Goal: Information Seeking & Learning: Learn about a topic

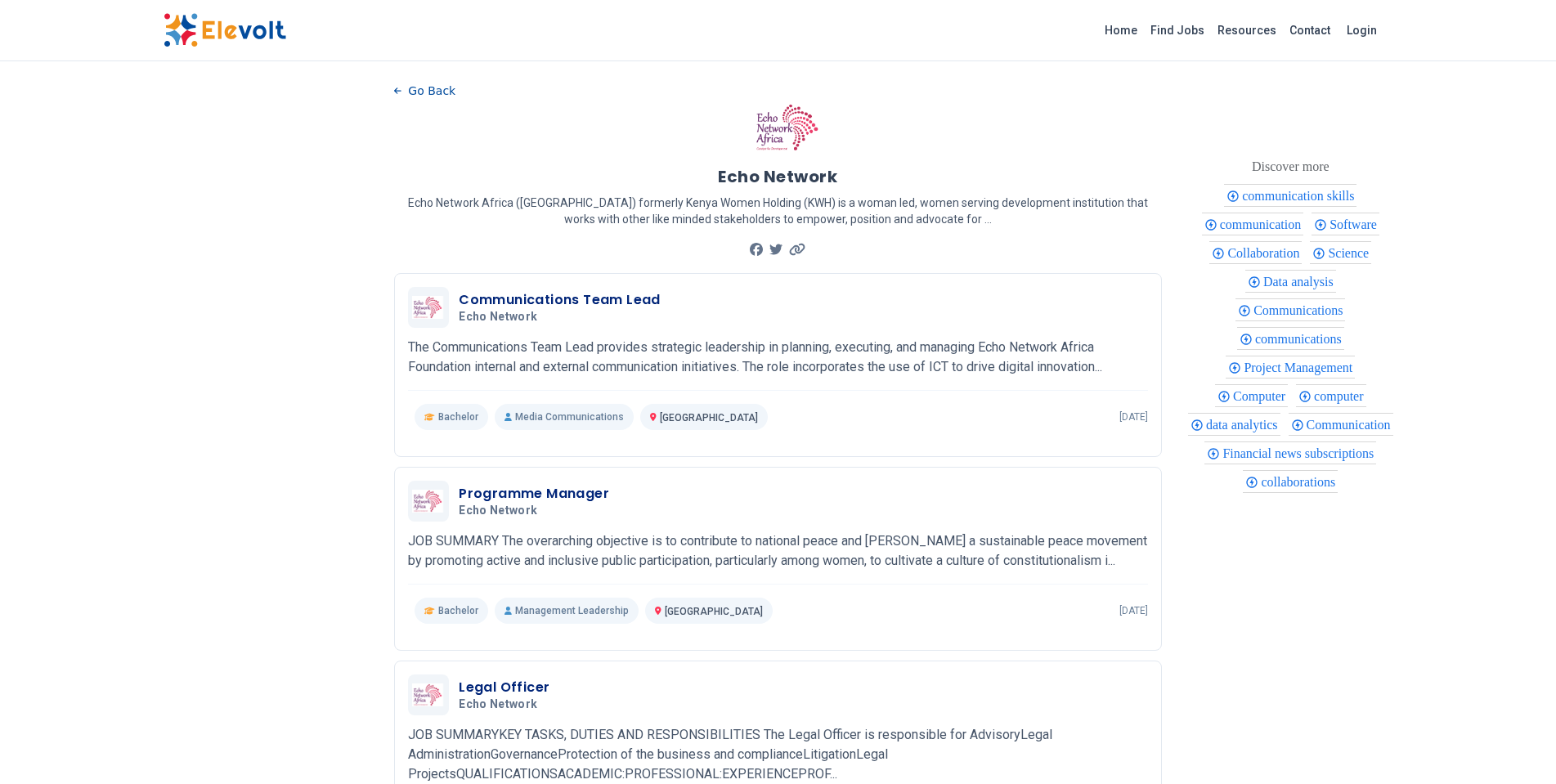
click at [599, 105] on div "Echo Network Echo Network Africa (ENA) formerly Kenya Women Holding (KWH) is a …" at bounding box center [778, 181] width 768 height 157
click at [839, 398] on div "Communications Team Lead Echo Network 01/20/2025 02/19/2025 Nairobi KE The Comm…" at bounding box center [778, 358] width 740 height 143
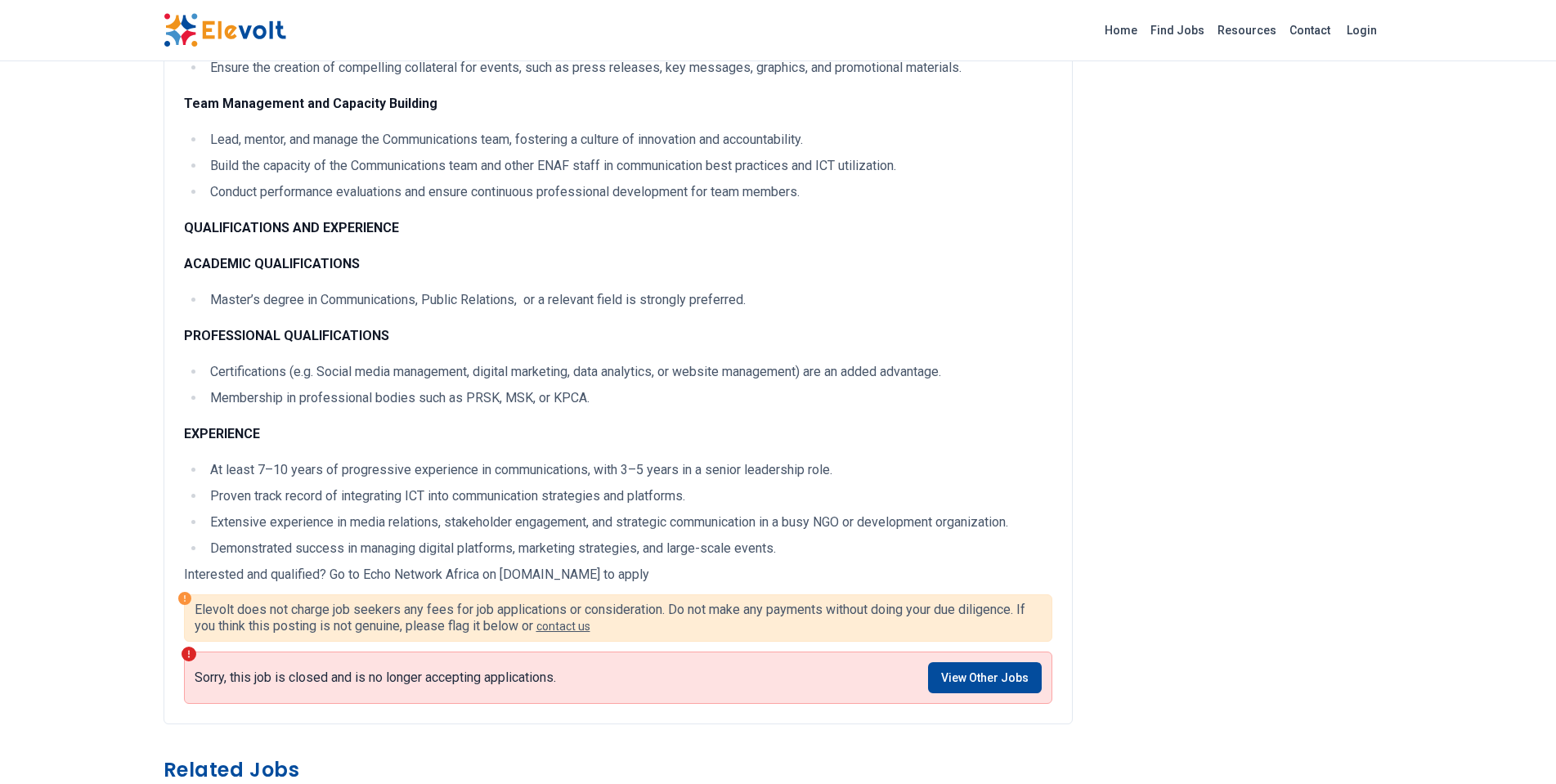
scroll to position [1046, 0]
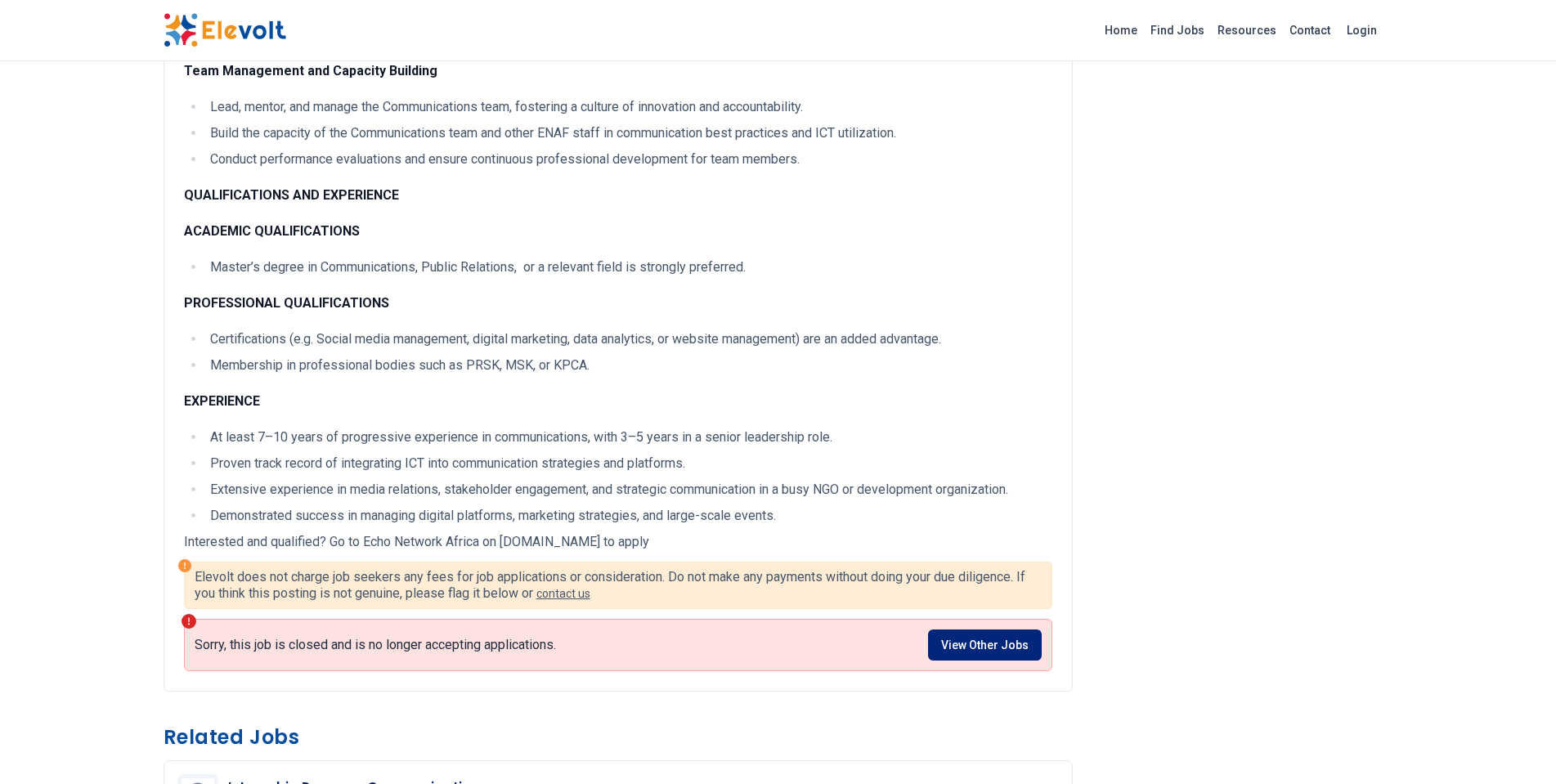
click at [984, 636] on link "View Other Jobs" at bounding box center [985, 645] width 114 height 31
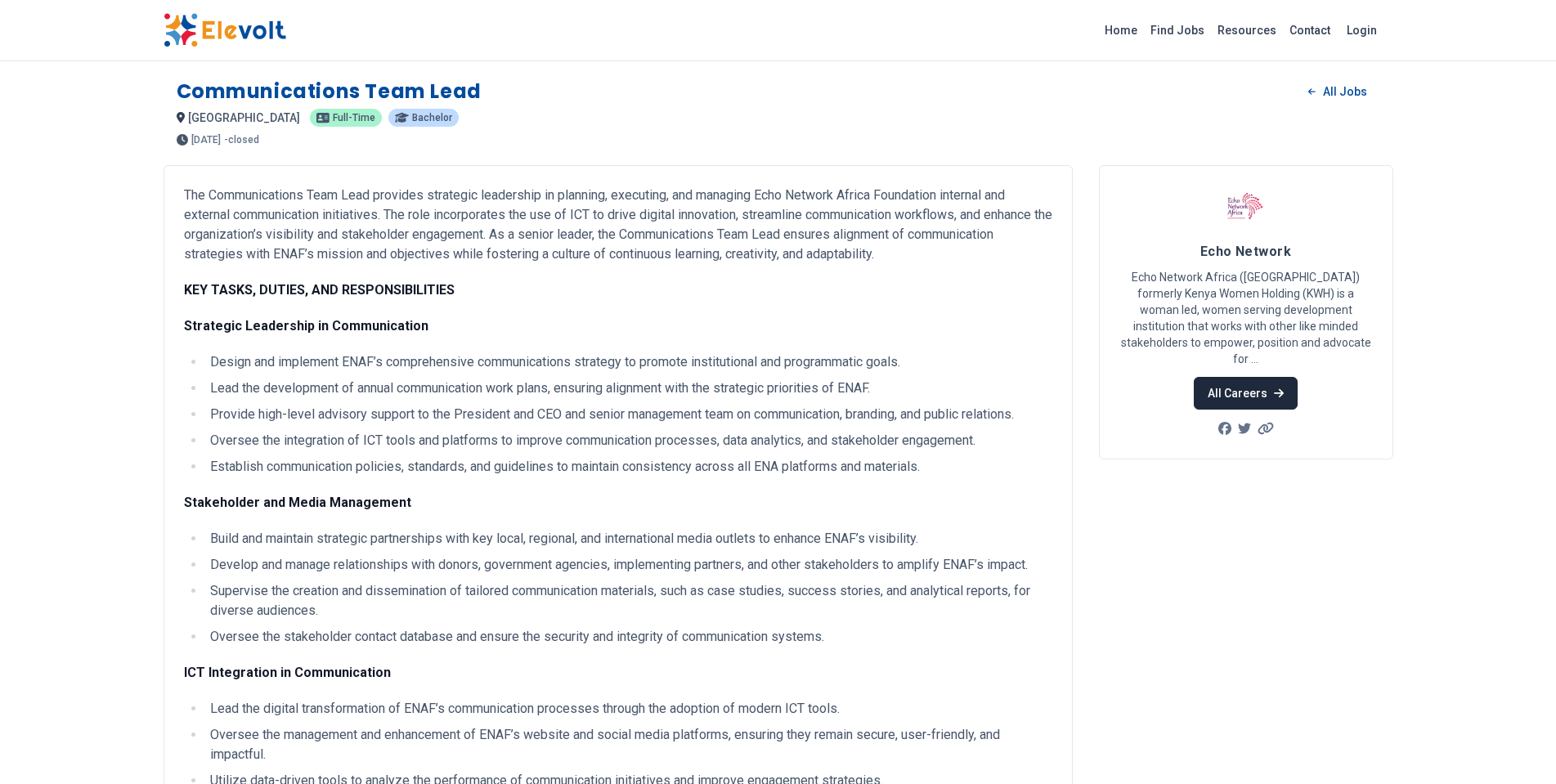
click at [1247, 382] on link "All Careers" at bounding box center [1246, 392] width 104 height 32
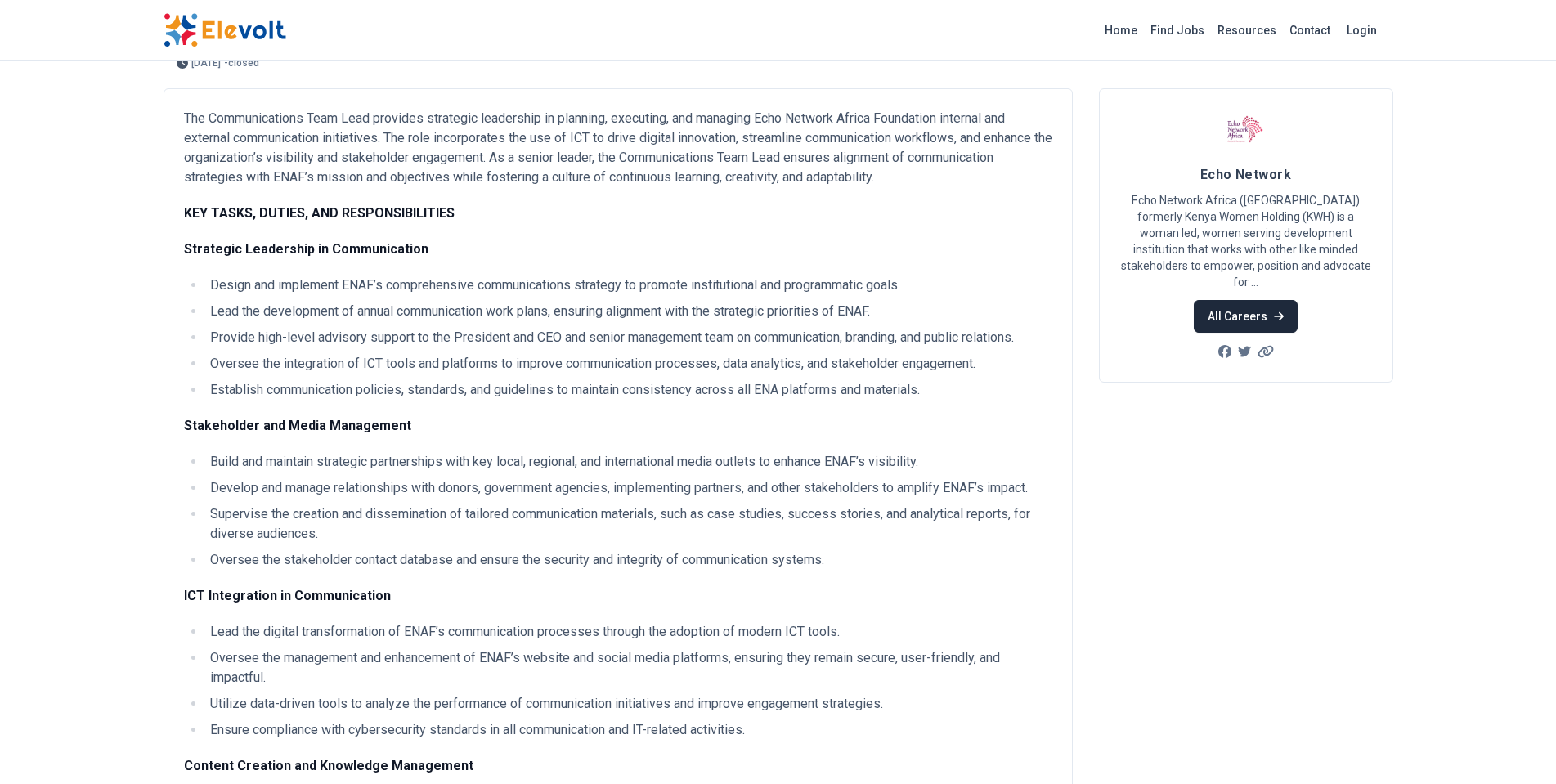
scroll to position [192, 0]
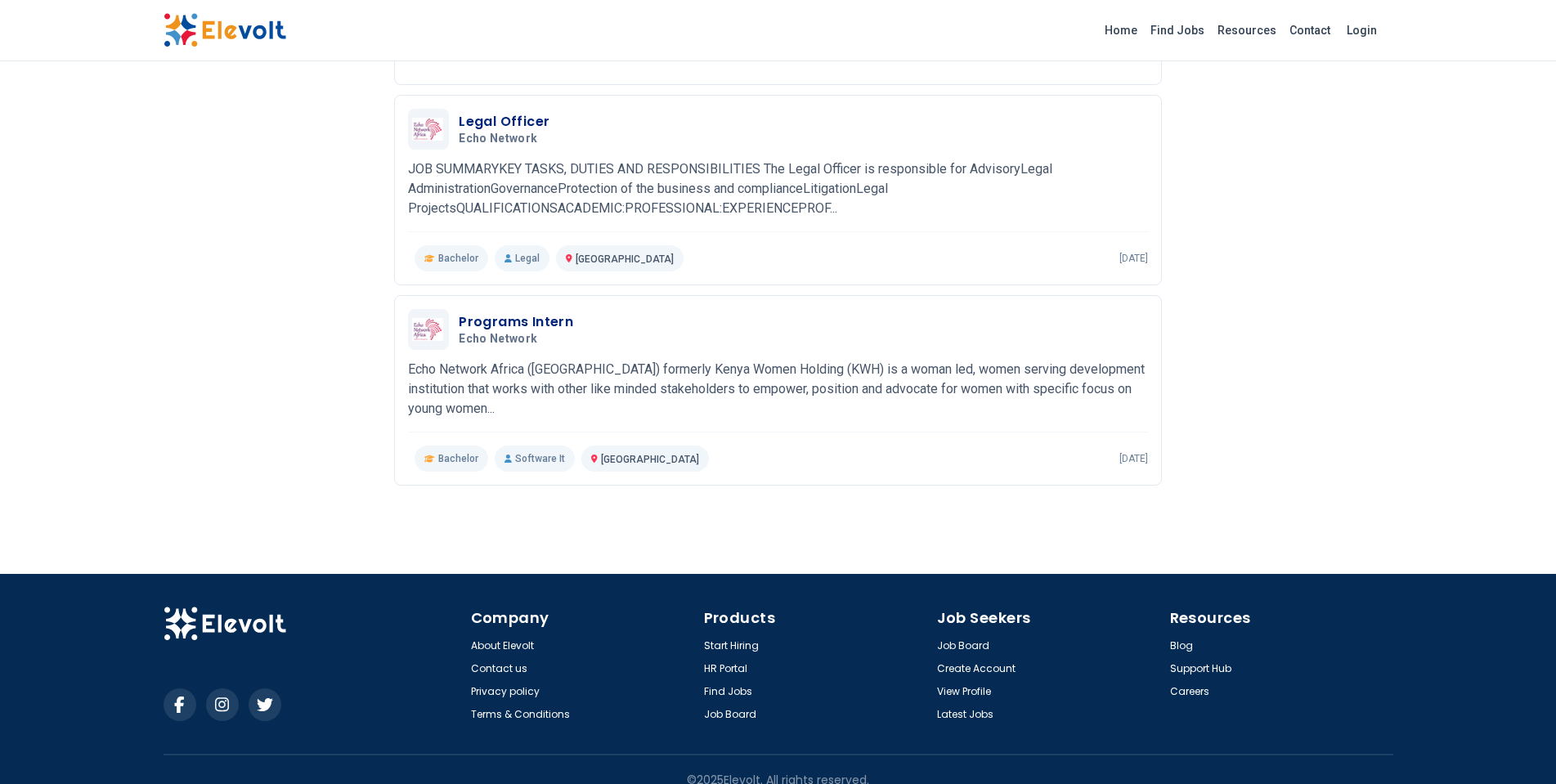
scroll to position [586, 0]
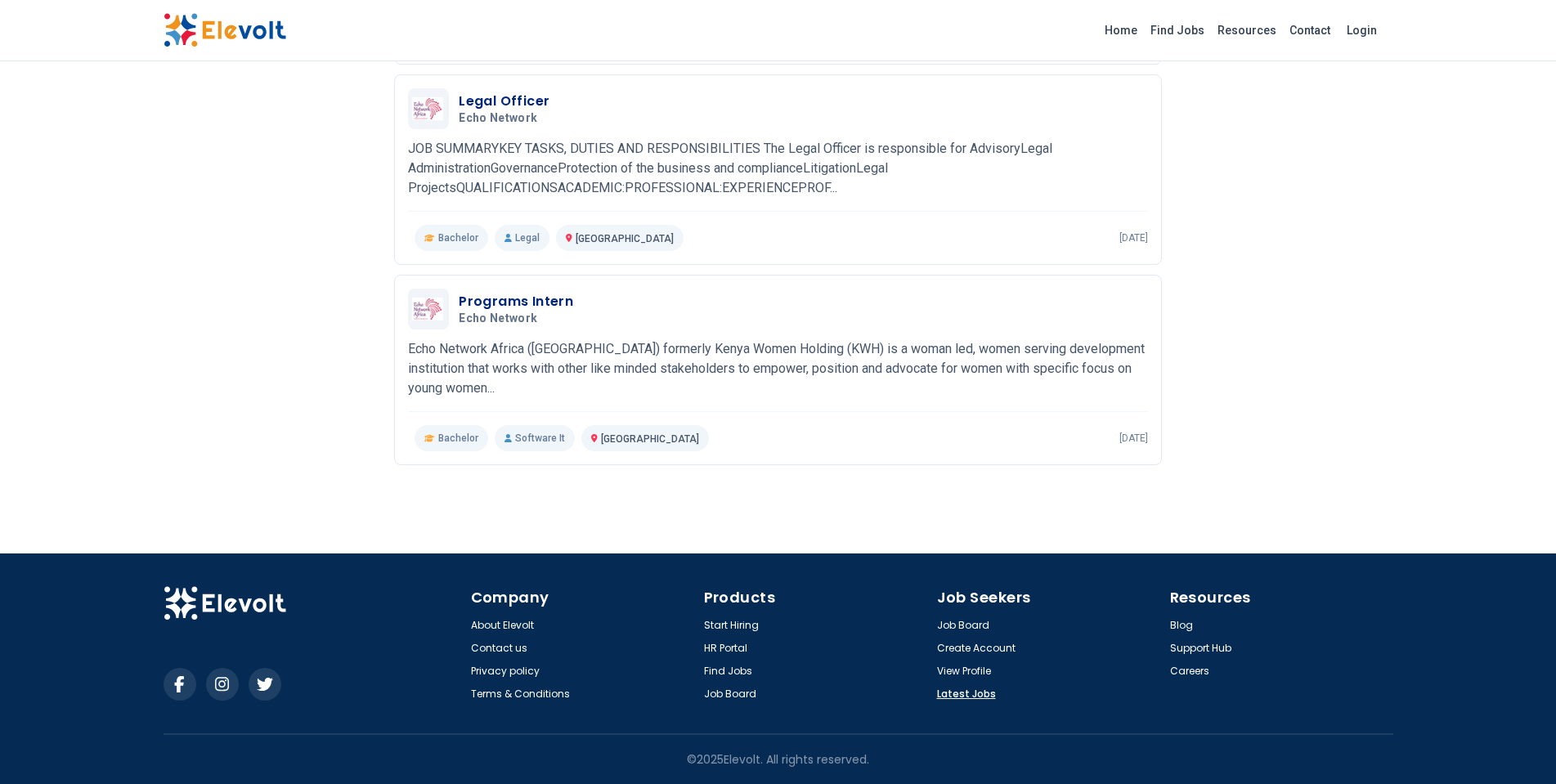
click at [952, 696] on link "Latest Jobs" at bounding box center [967, 694] width 59 height 13
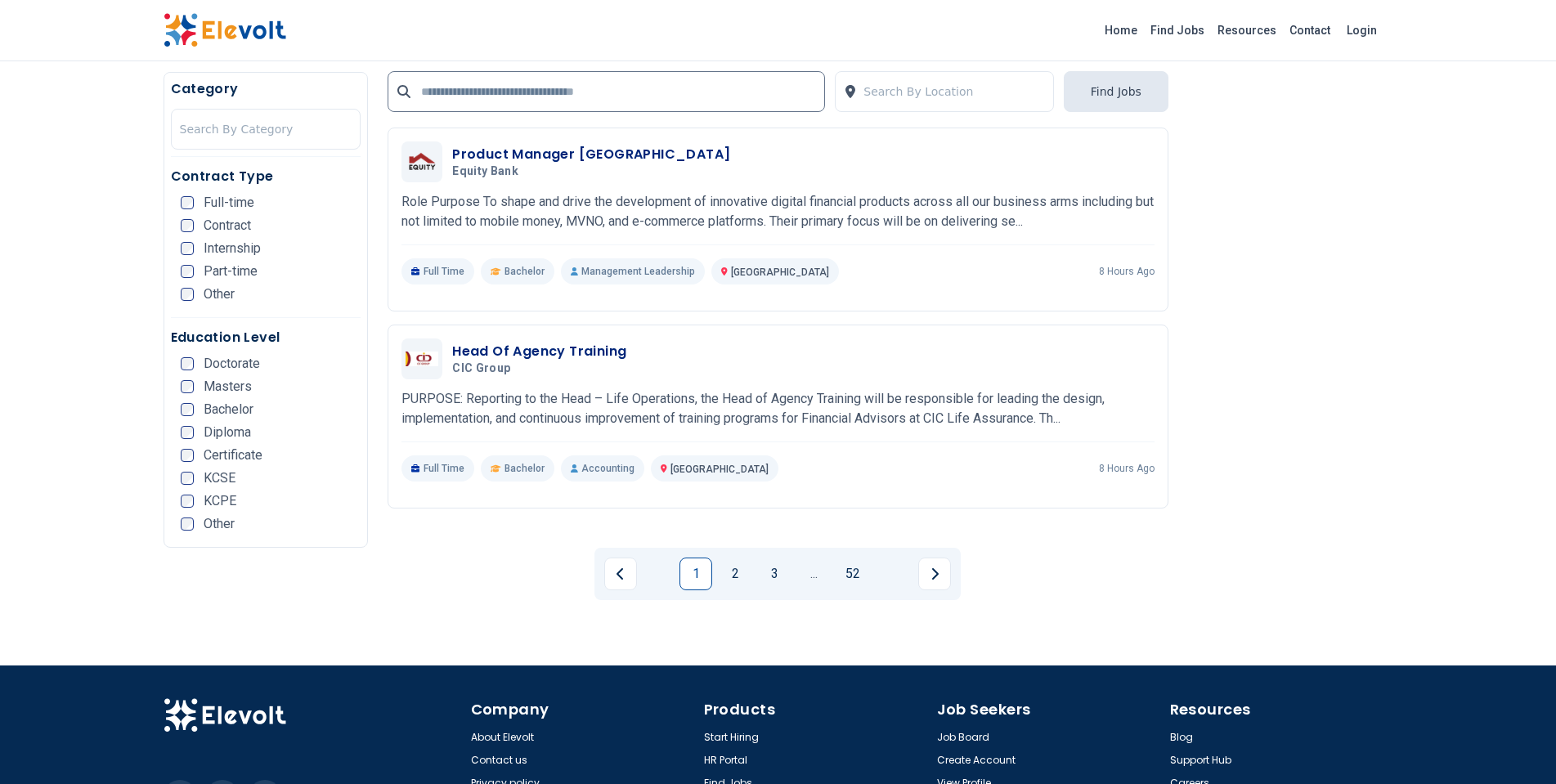
scroll to position [3204, 0]
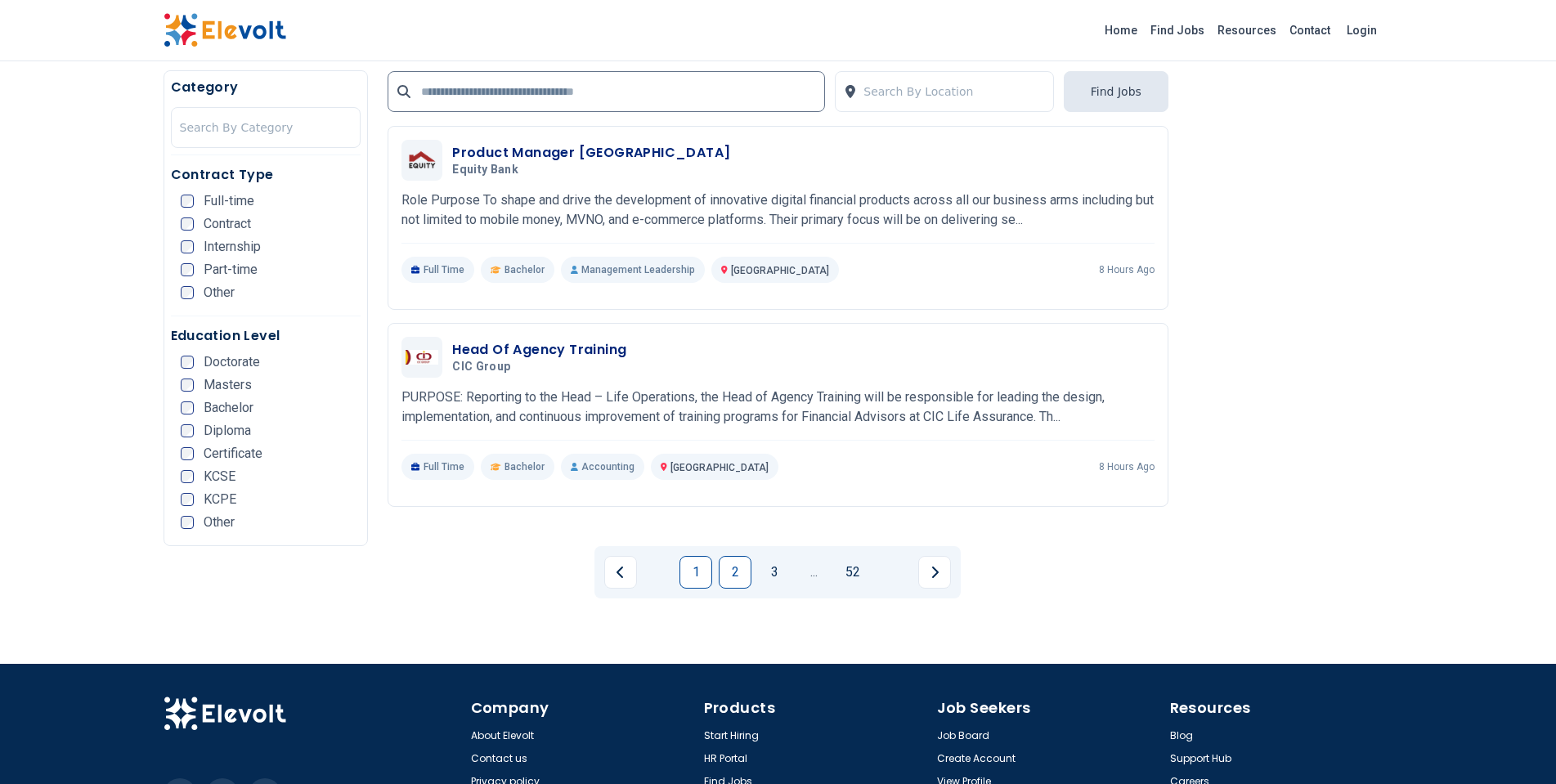
click at [725, 566] on link "2" at bounding box center [734, 571] width 32 height 32
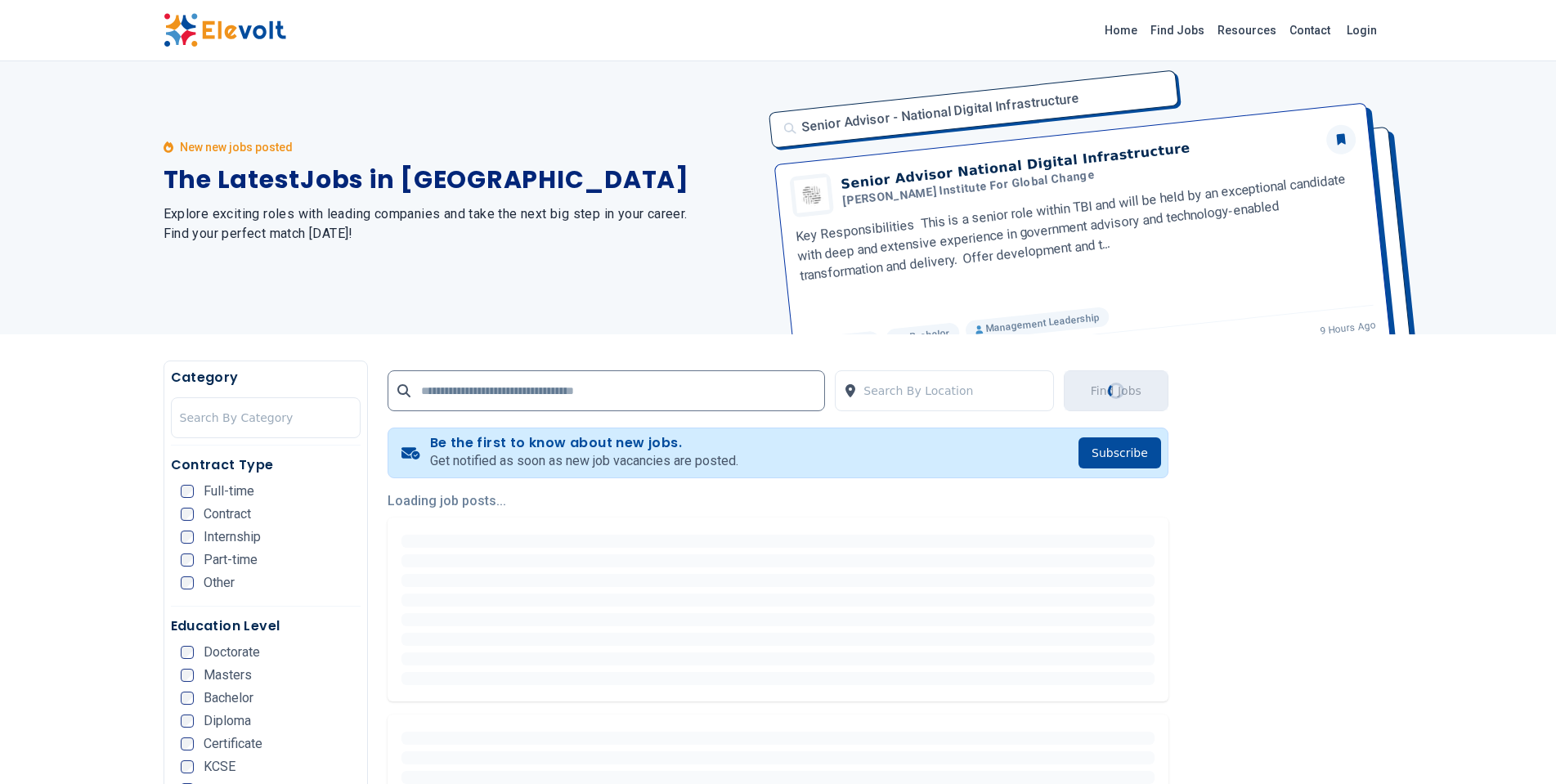
scroll to position [0, 0]
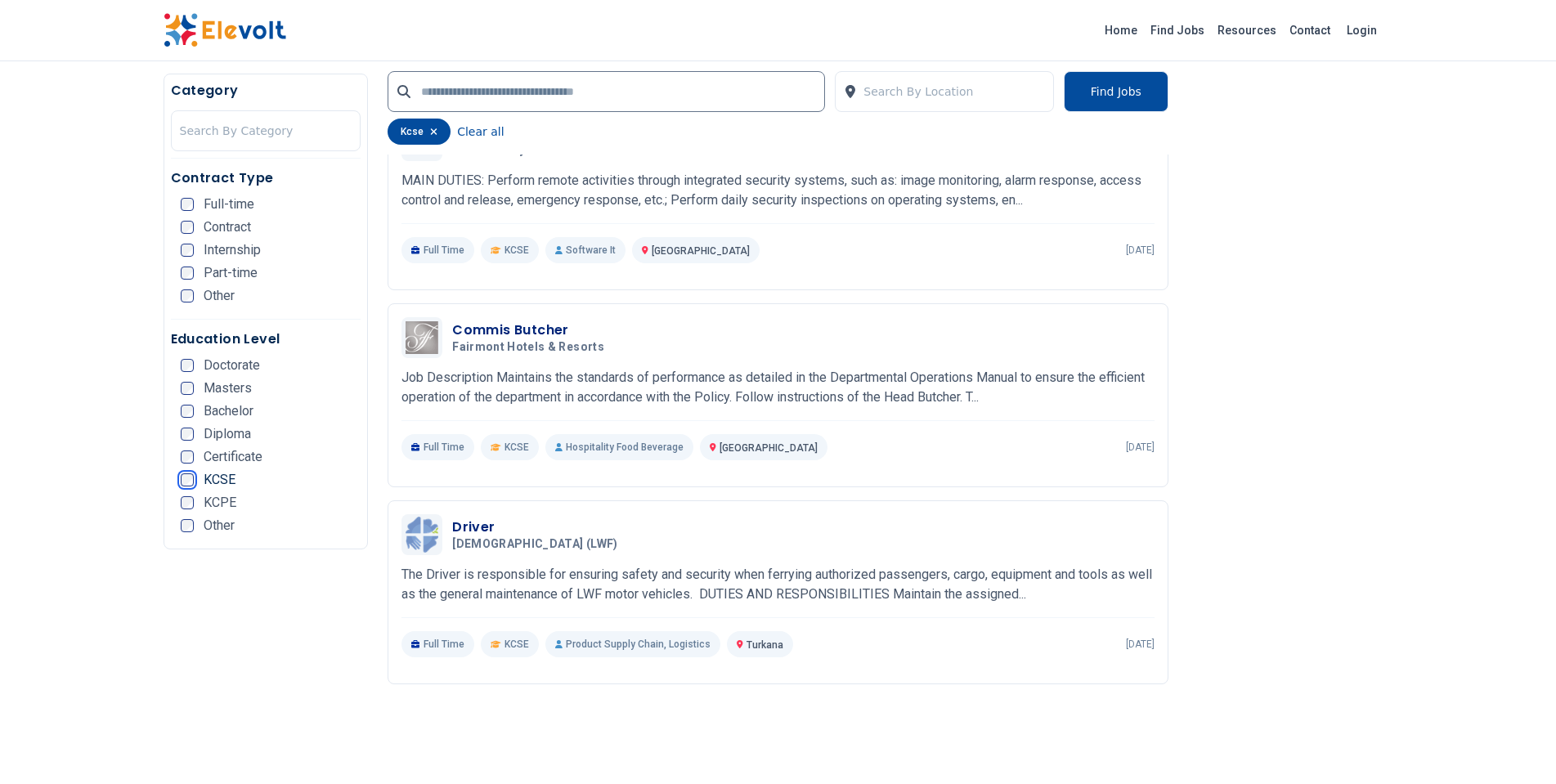
scroll to position [856, 0]
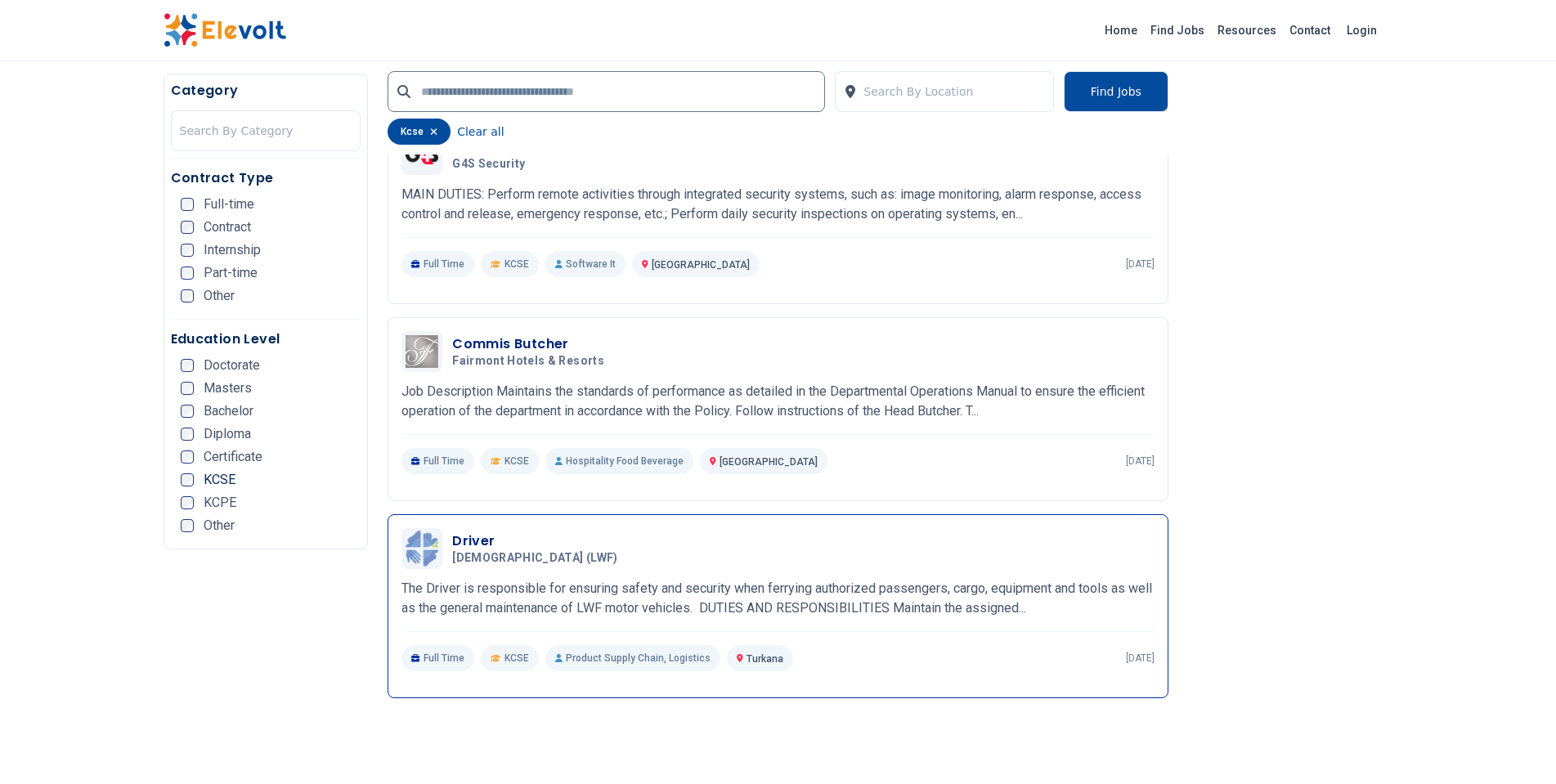
click at [516, 550] on h3 "Driver" at bounding box center [537, 541] width 171 height 19
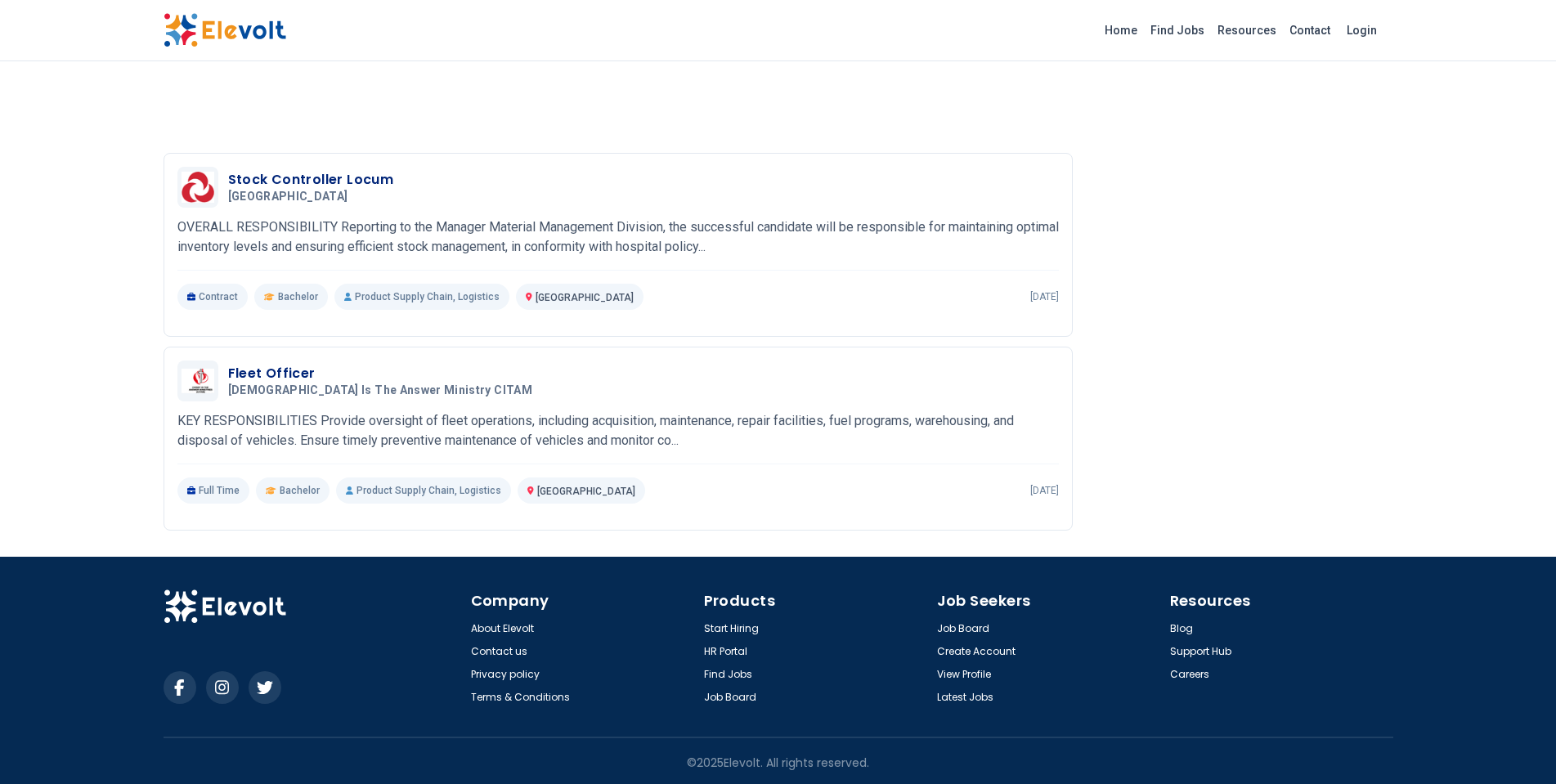
scroll to position [1605, 0]
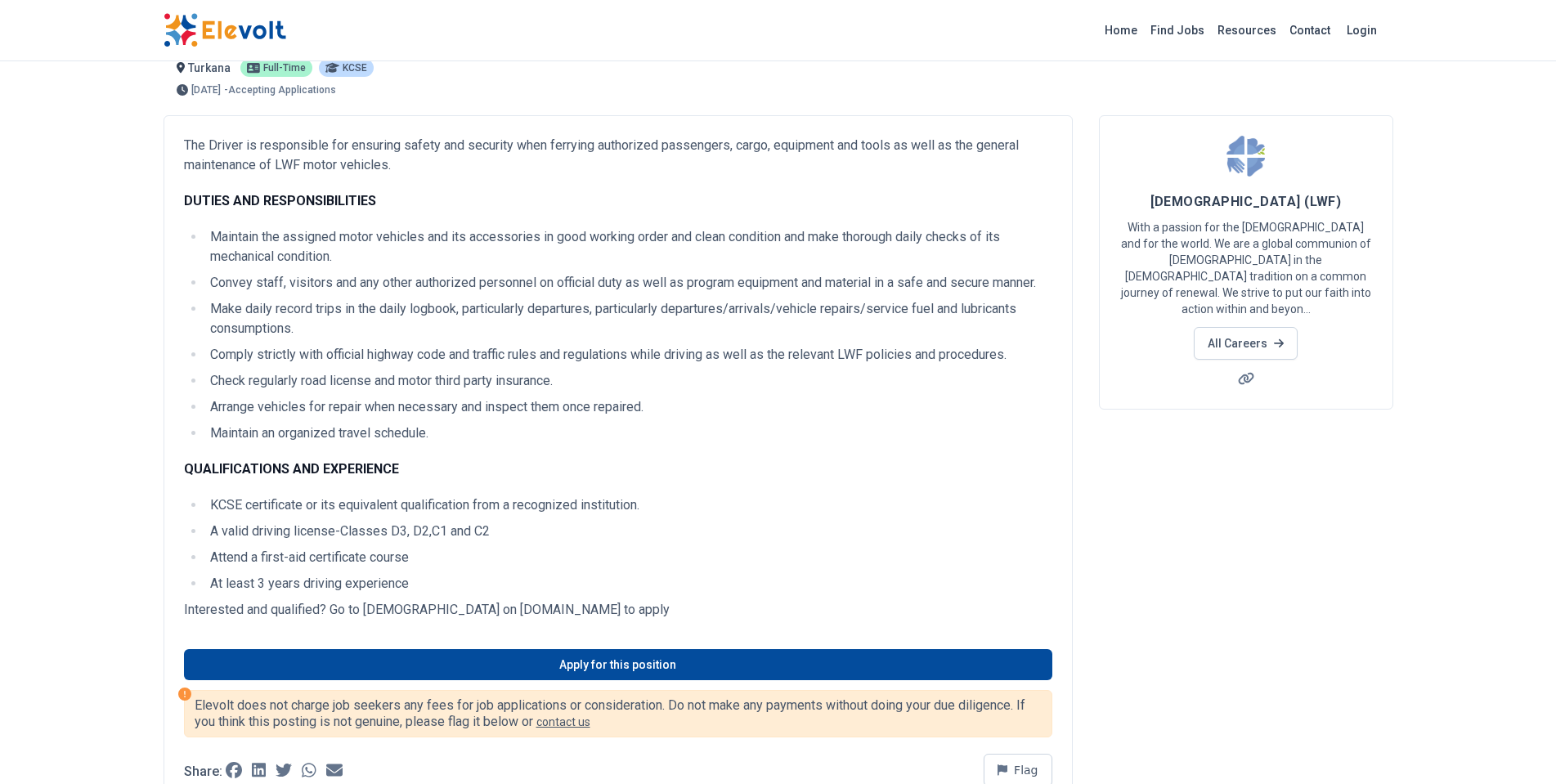
scroll to position [0, 0]
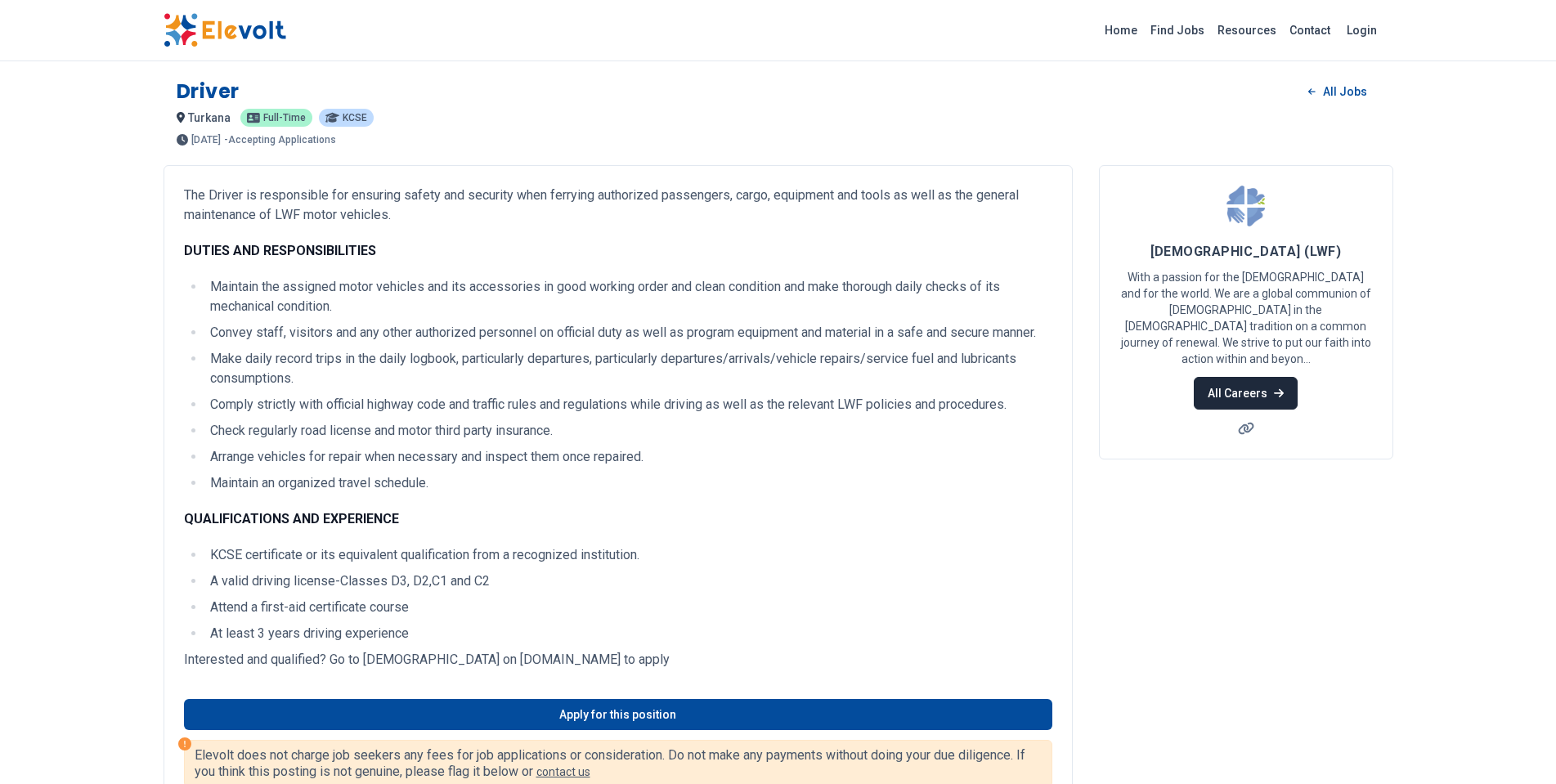
click at [1218, 377] on link "All Careers" at bounding box center [1246, 392] width 104 height 32
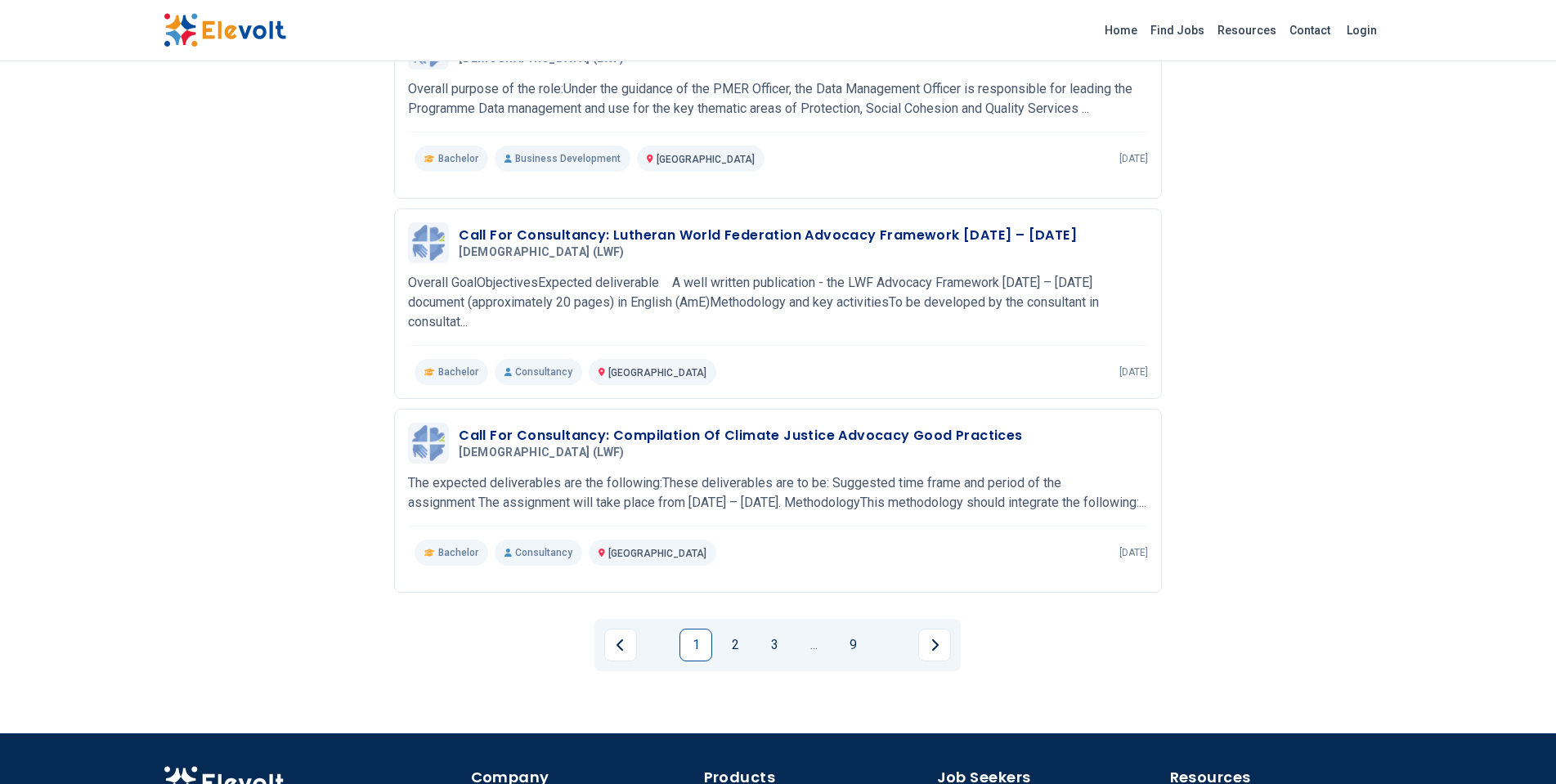
scroll to position [1635, 0]
click at [745, 229] on h3 "Call For Consultancy: Lutheran World Federation Advocacy Framework [DATE] – [DA…" at bounding box center [767, 234] width 618 height 19
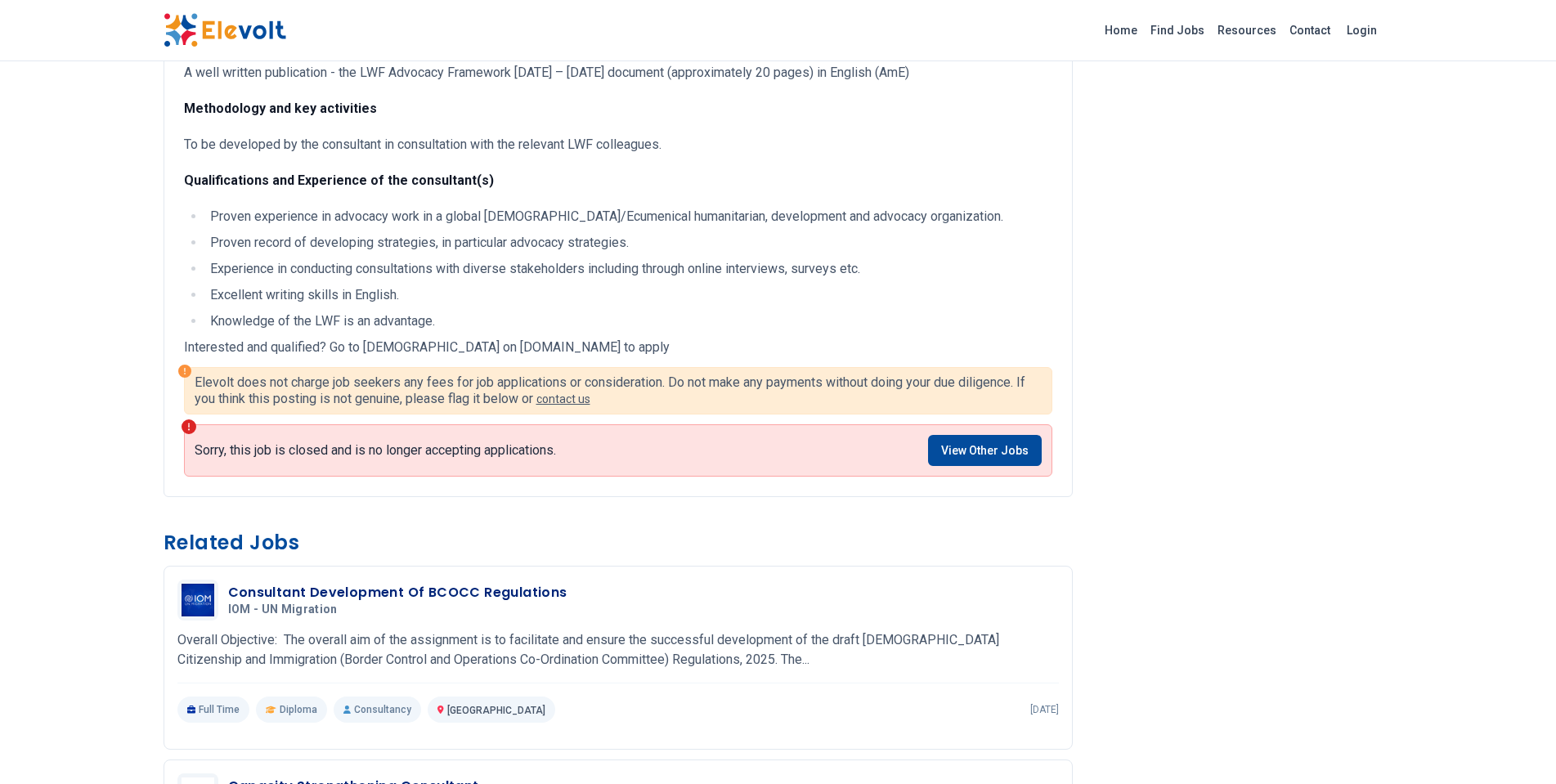
scroll to position [457, 0]
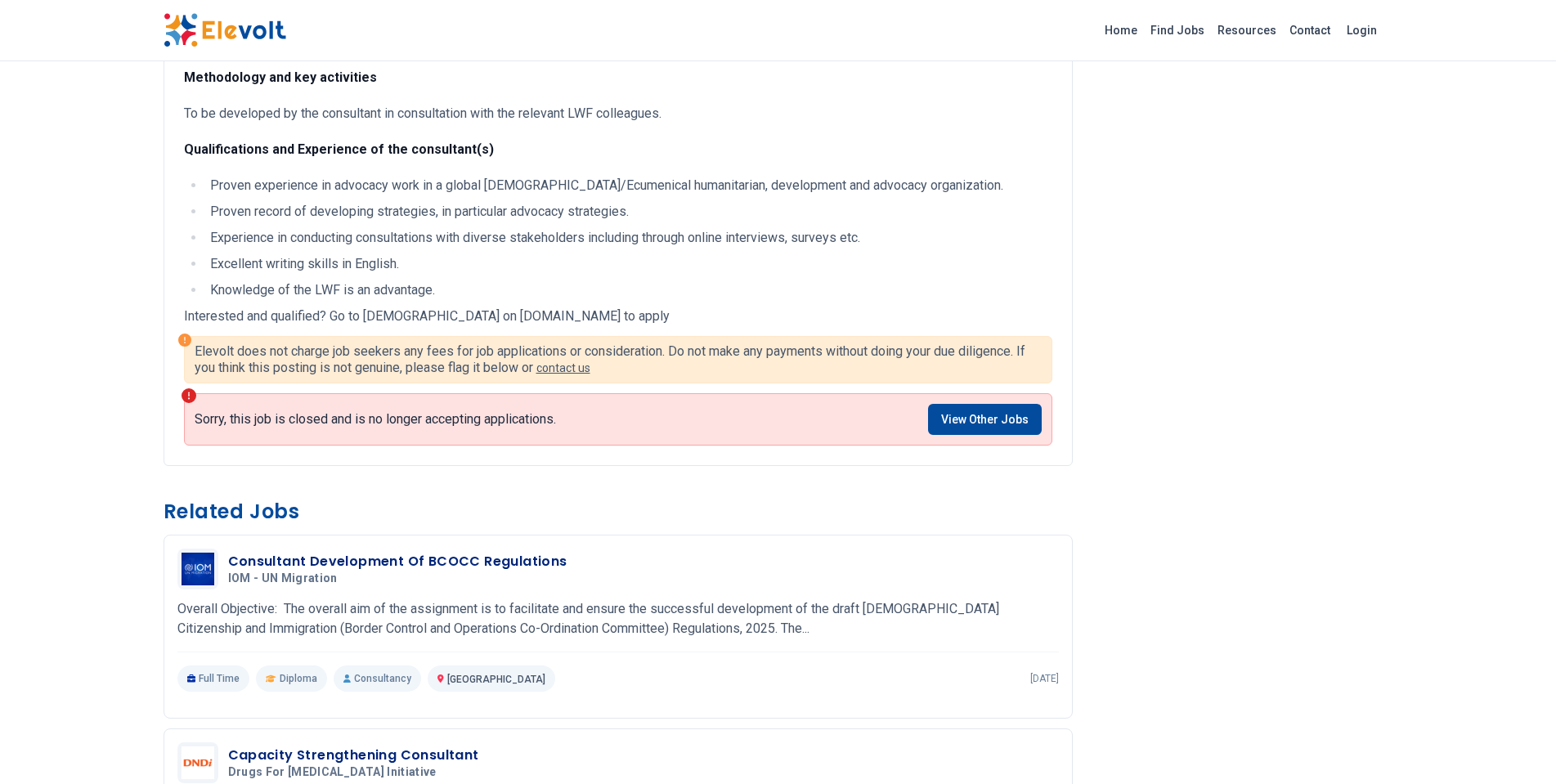
click at [45, 547] on div "Call for Consultancy: Lutheran World Federation Advocacy Framework 2025 – 2031 …" at bounding box center [778, 536] width 1556 height 1986
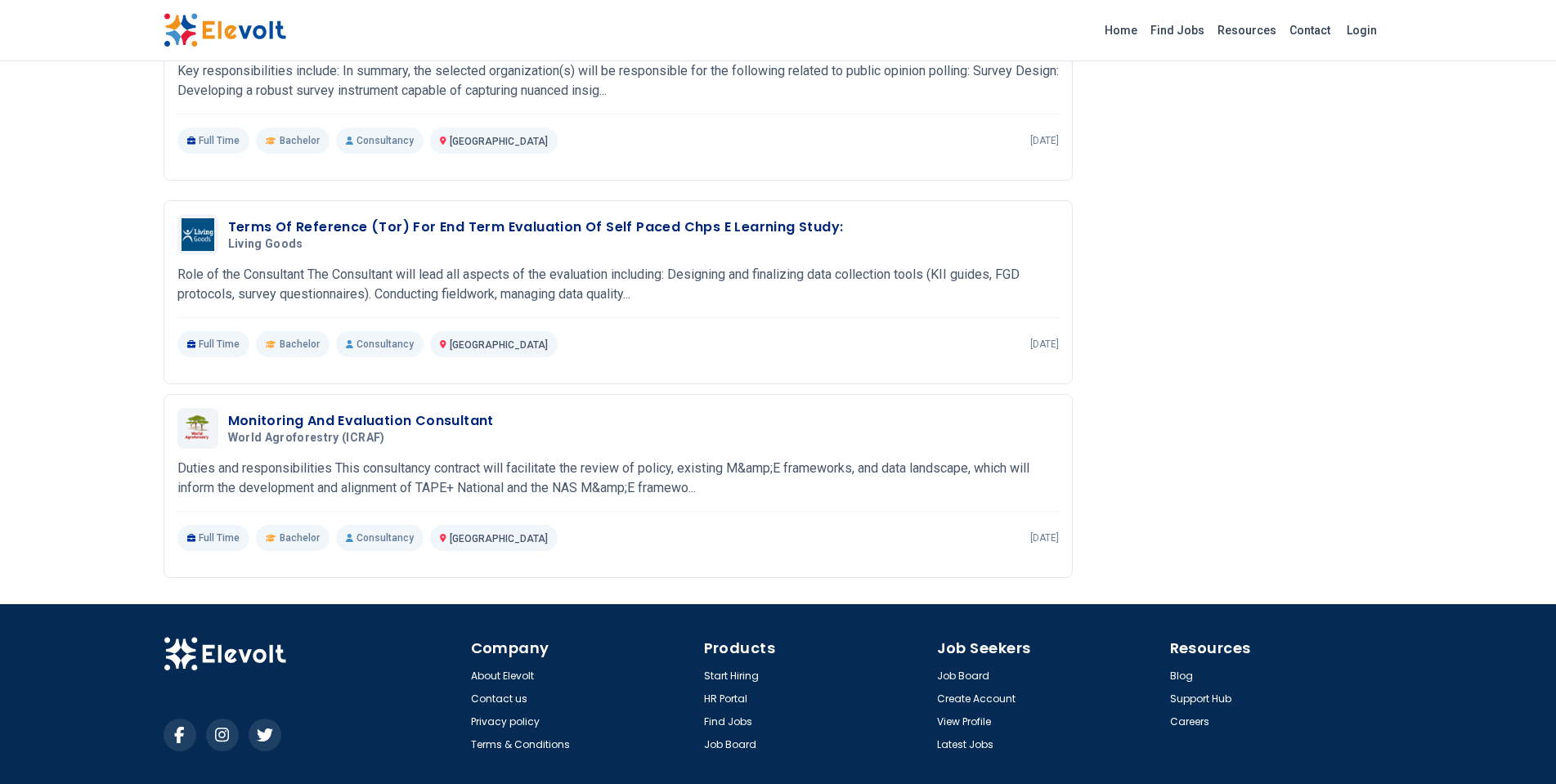
scroll to position [1438, 0]
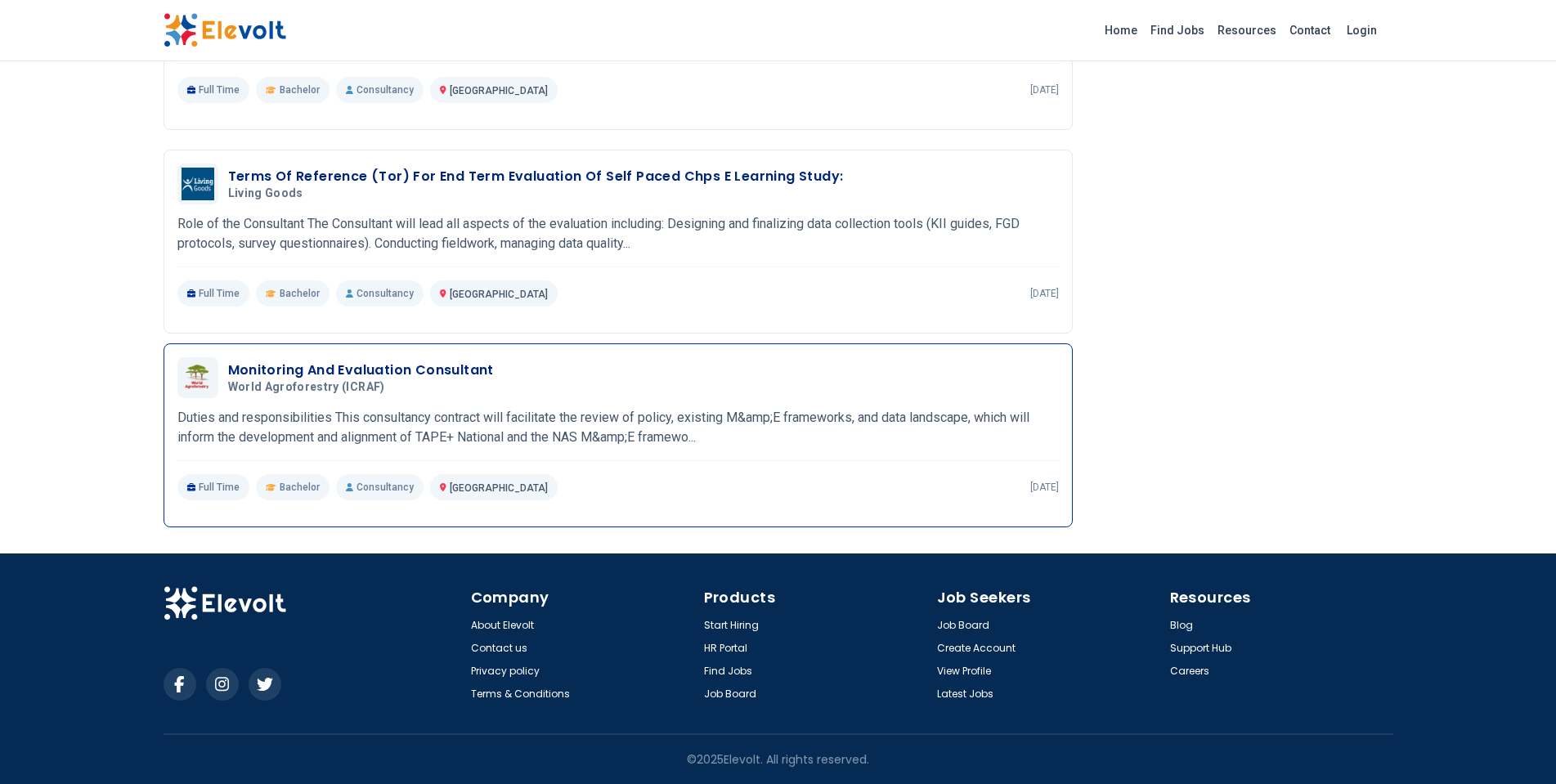
click at [320, 394] on span "World agroforestry (ICRAF)" at bounding box center [307, 388] width 157 height 15
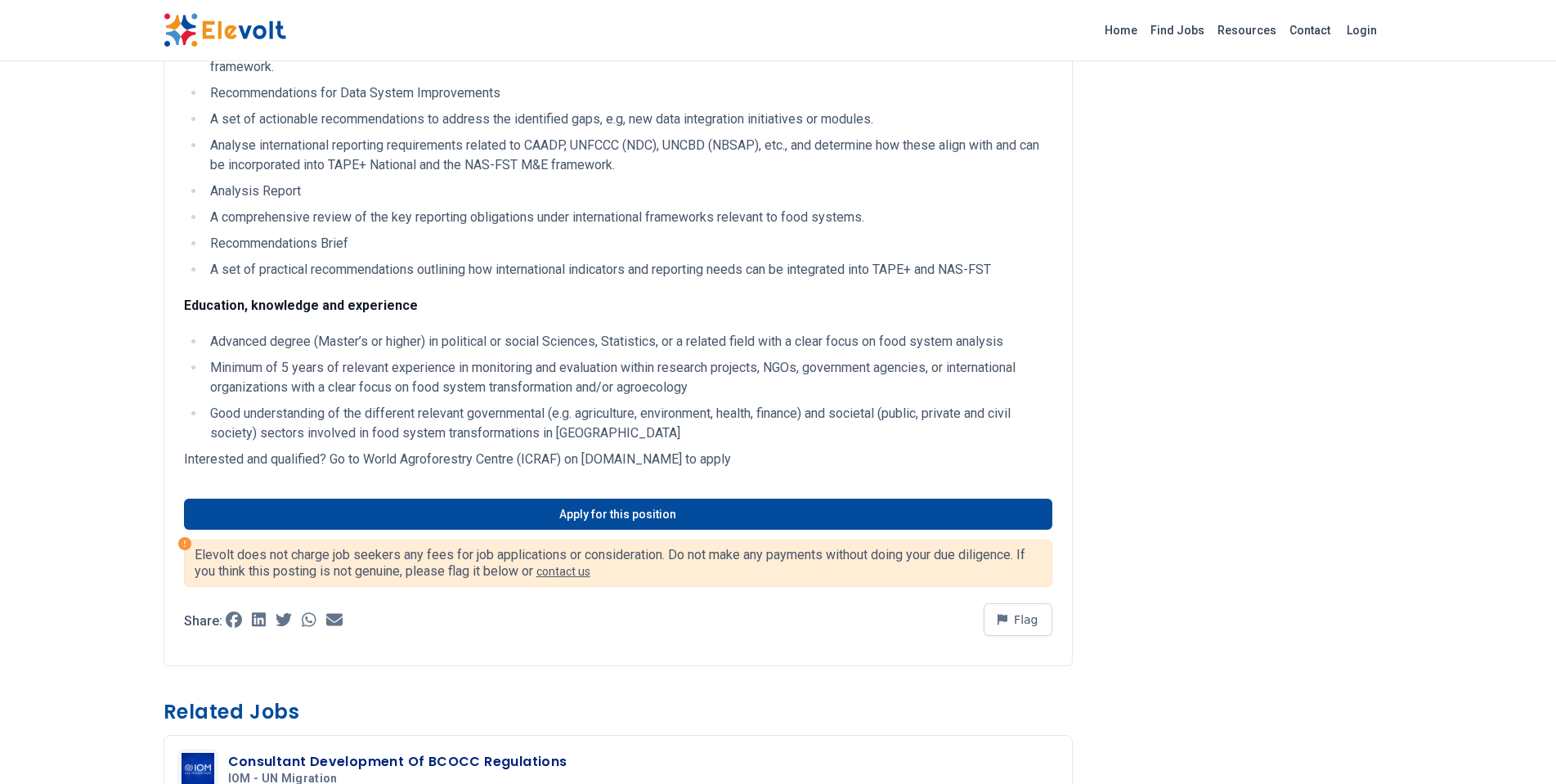
scroll to position [785, 0]
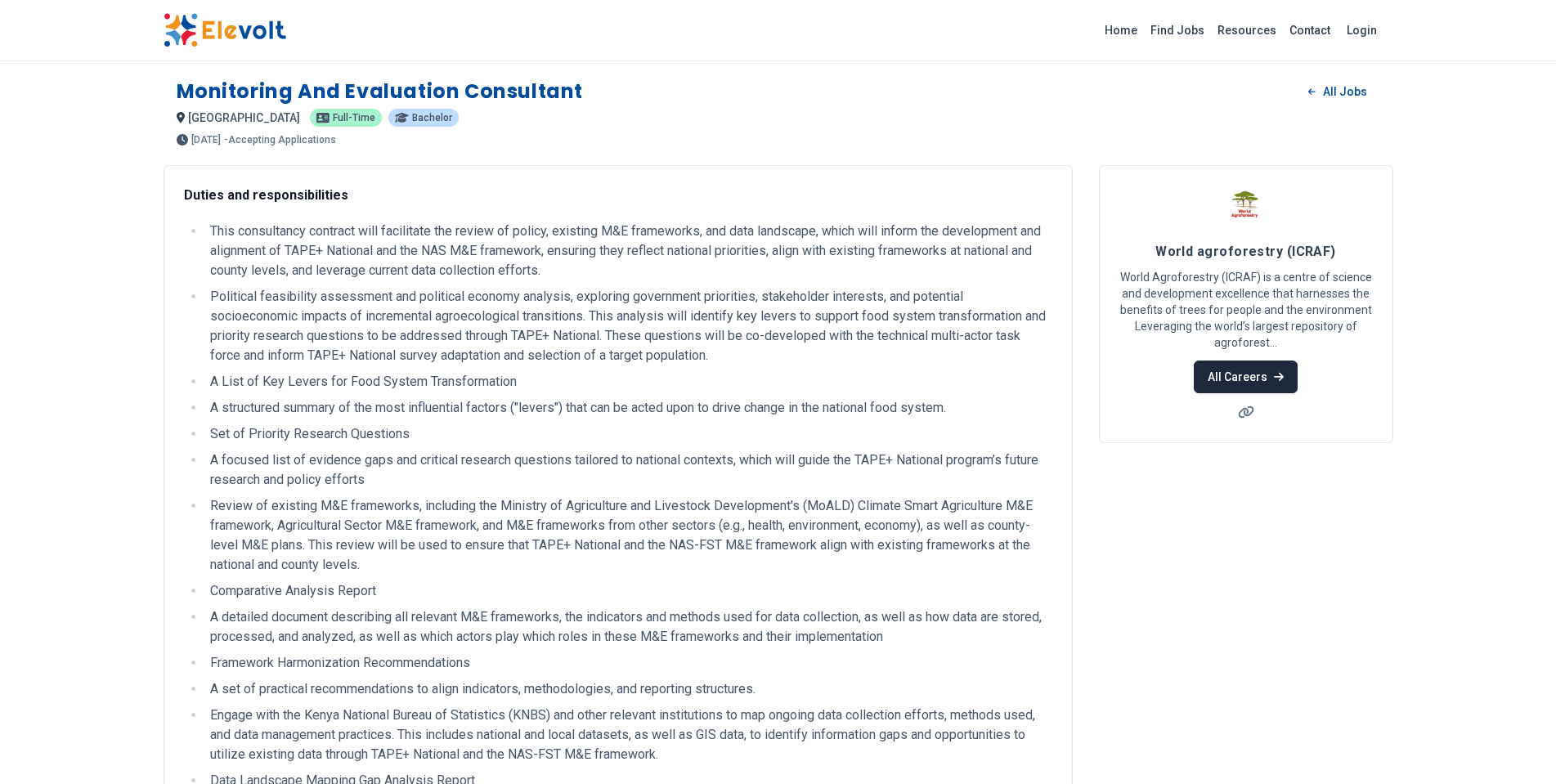
click at [1242, 378] on link "All Careers" at bounding box center [1246, 376] width 104 height 32
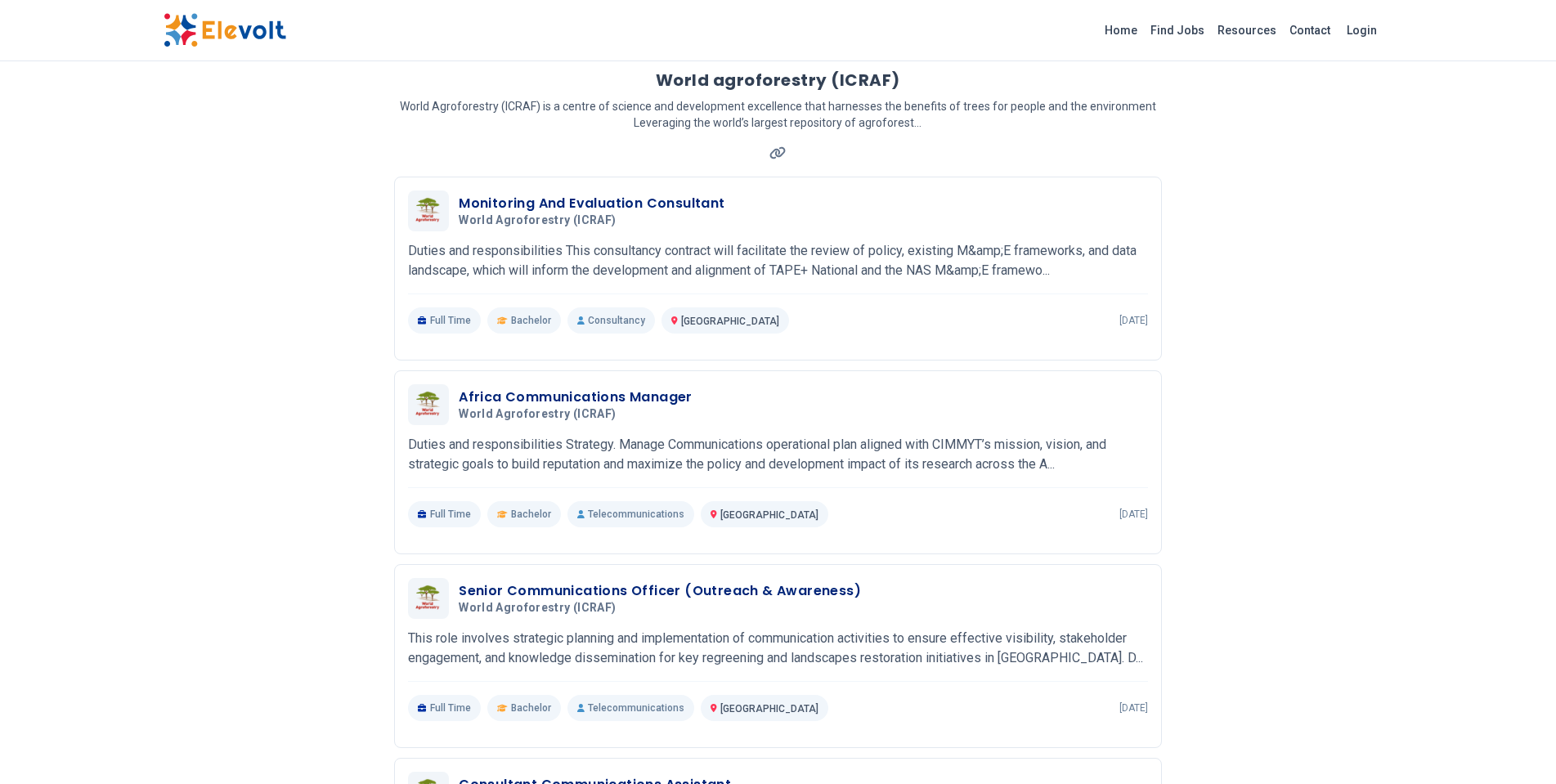
scroll to position [66, 0]
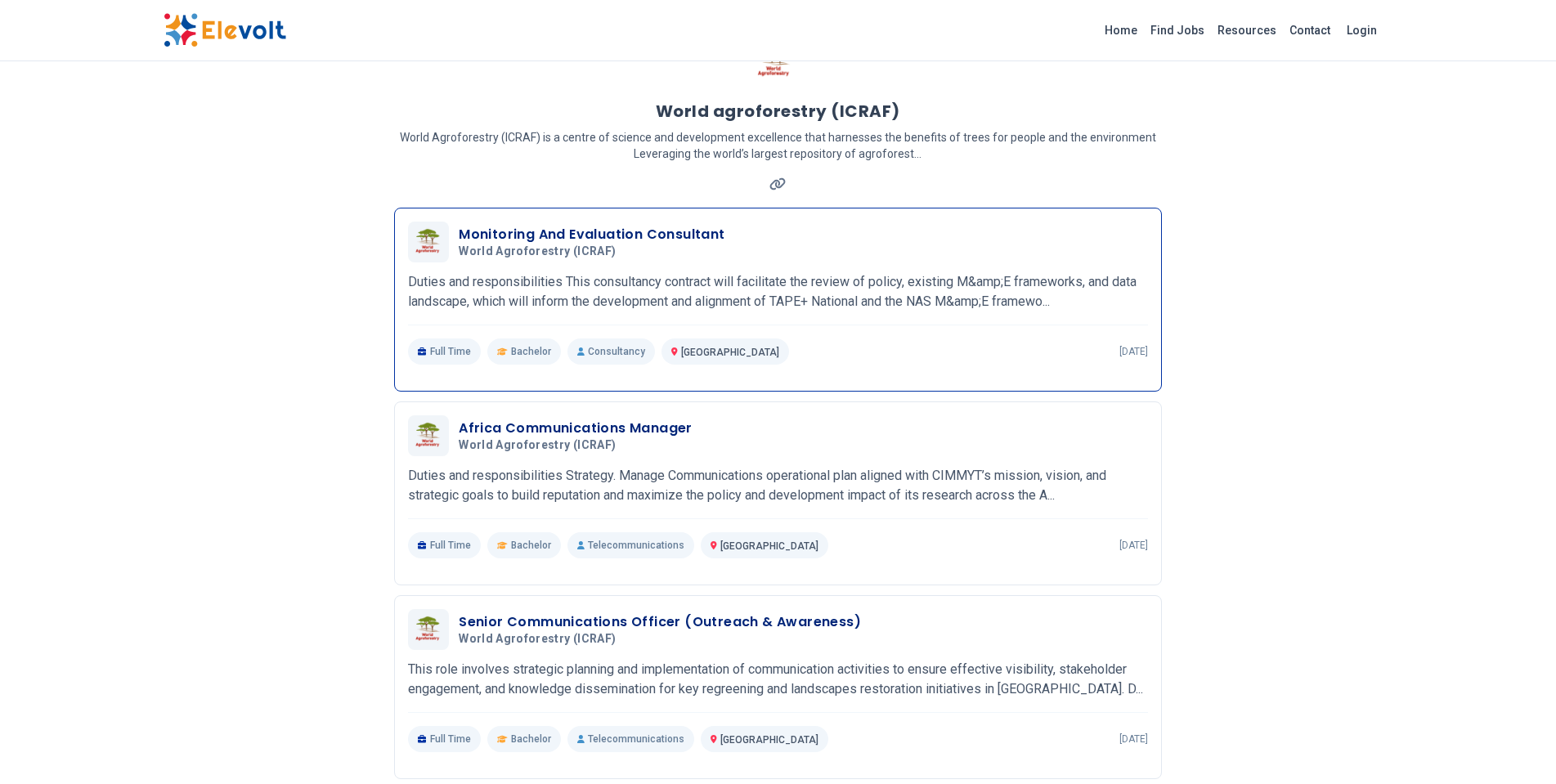
click at [822, 269] on div "Monitoring And Evaluation Consultant World agroforestry (ICRAF) 08/26/2025 09/2…" at bounding box center [778, 292] width 740 height 143
click at [915, 324] on div "Monitoring And Evaluation Consultant World agroforestry (ICRAF) 08/26/2025 09/2…" at bounding box center [778, 292] width 740 height 143
click at [654, 230] on h3 "Monitoring And Evaluation Consultant" at bounding box center [591, 234] width 266 height 19
click at [471, 256] on span "World agroforestry (ICRAF)" at bounding box center [537, 252] width 157 height 15
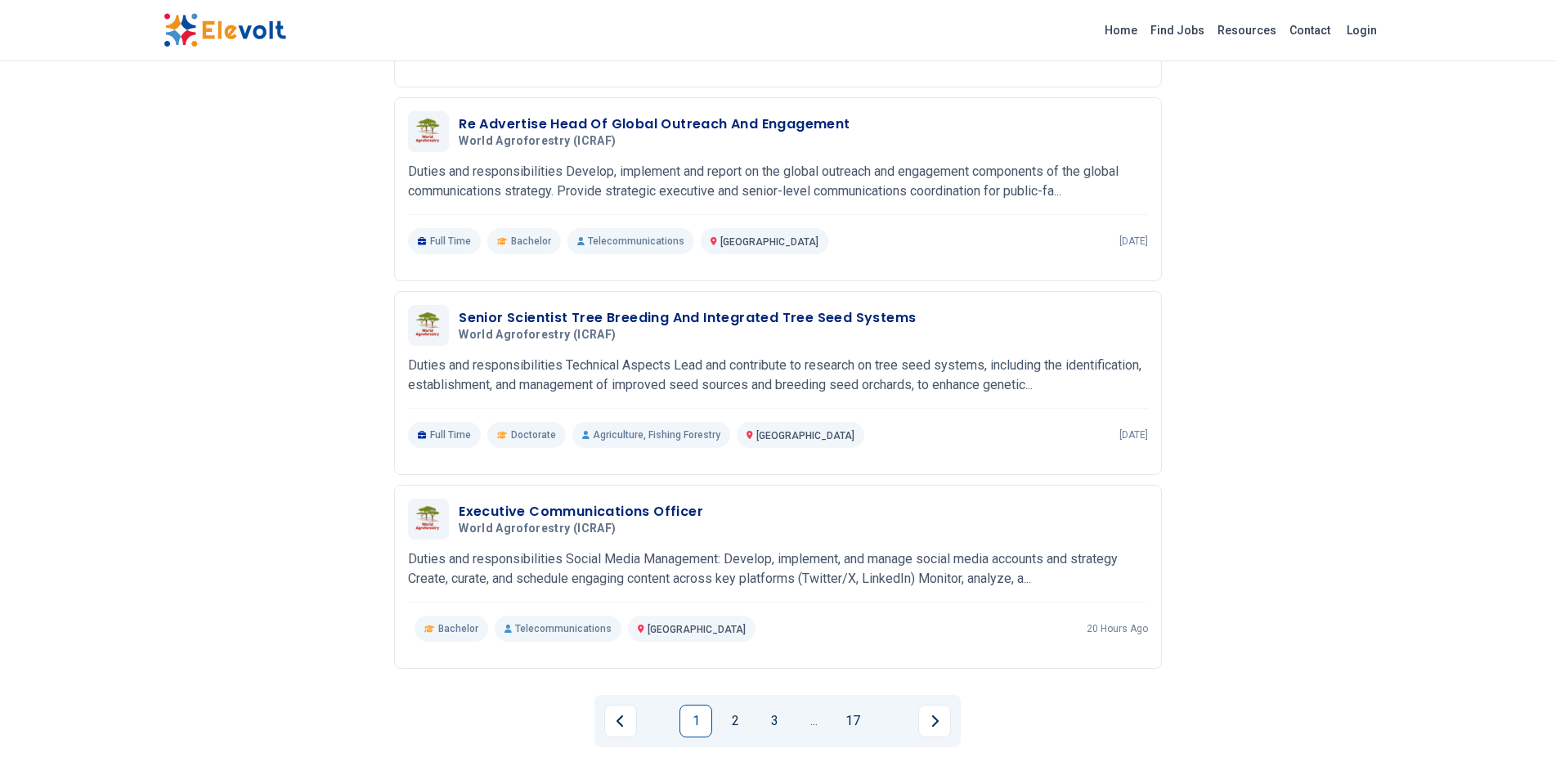
scroll to position [1569, 0]
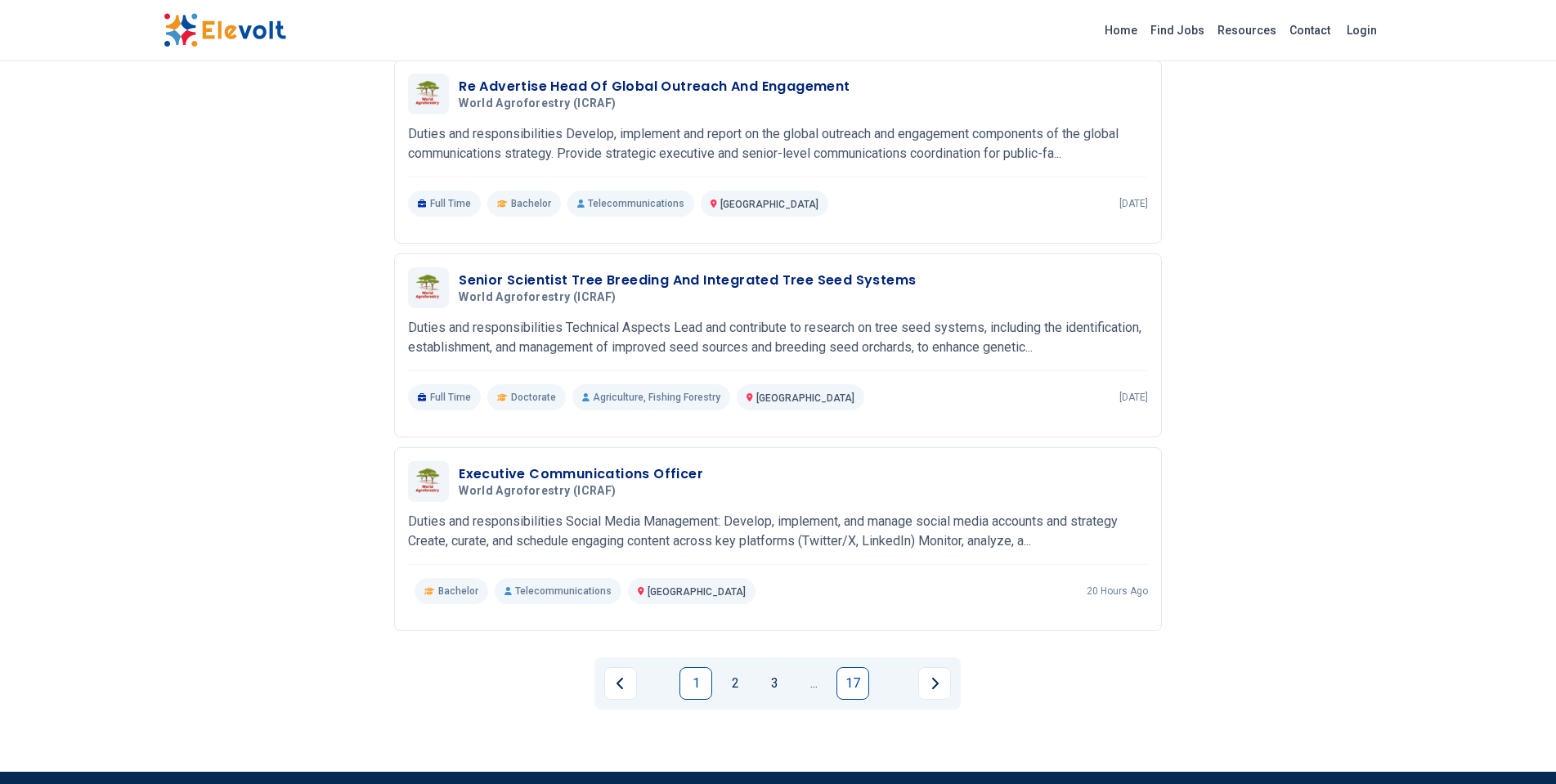
click at [848, 687] on link "17" at bounding box center [852, 682] width 32 height 32
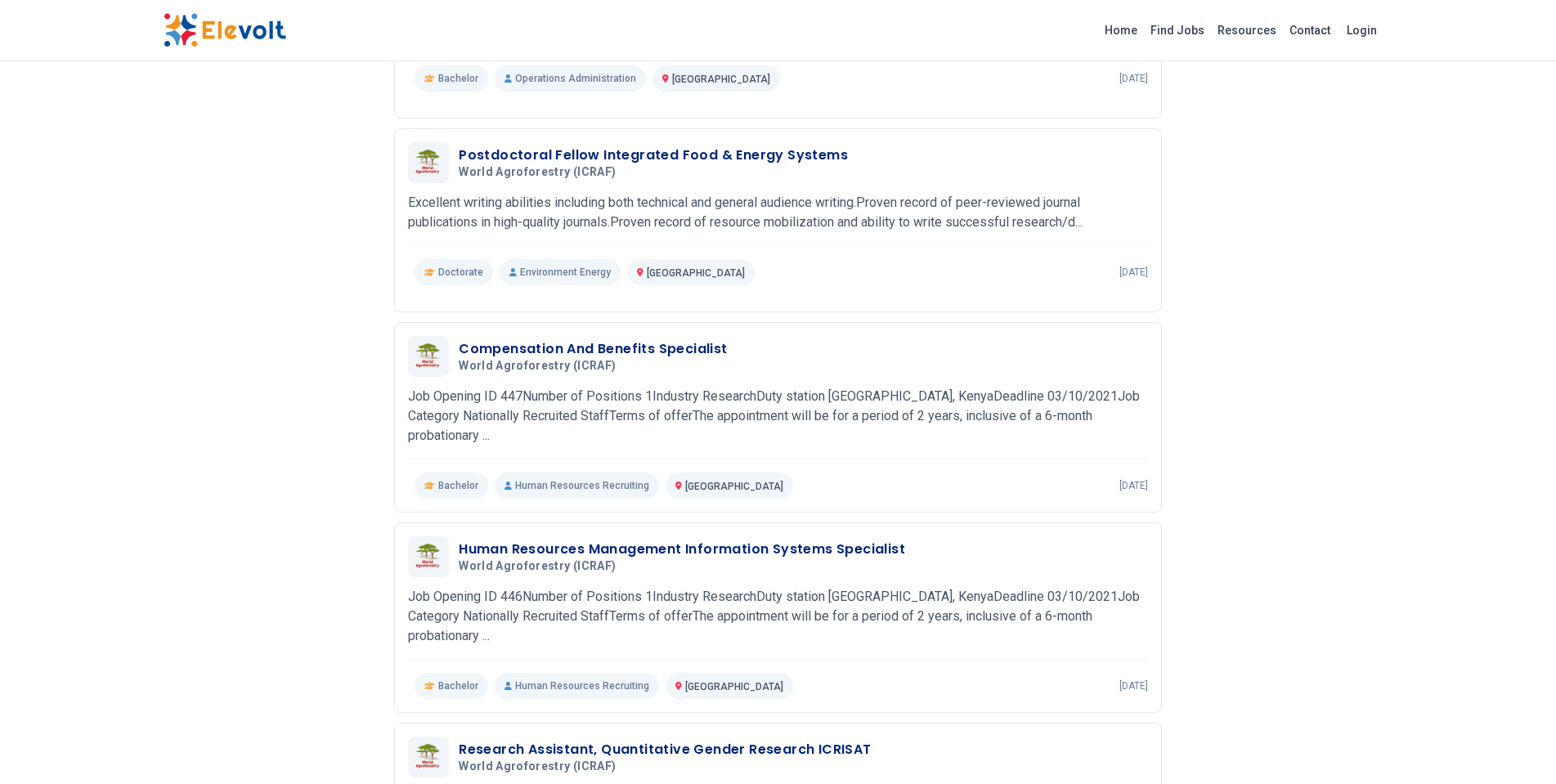
scroll to position [1013, 0]
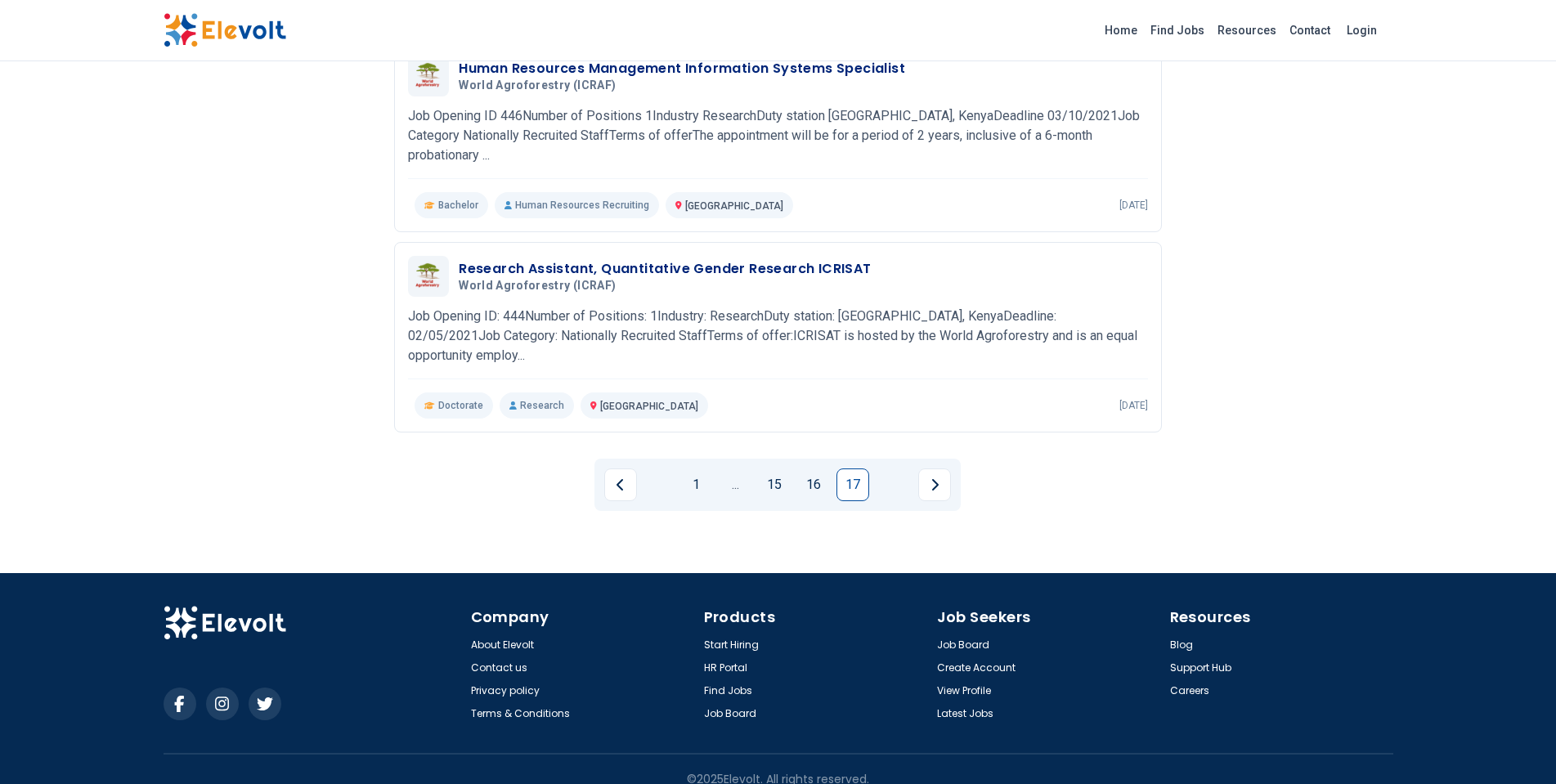
click at [848, 687] on div "Start Hiring HR Portal Find Jobs Job Board" at bounding box center [815, 679] width 223 height 81
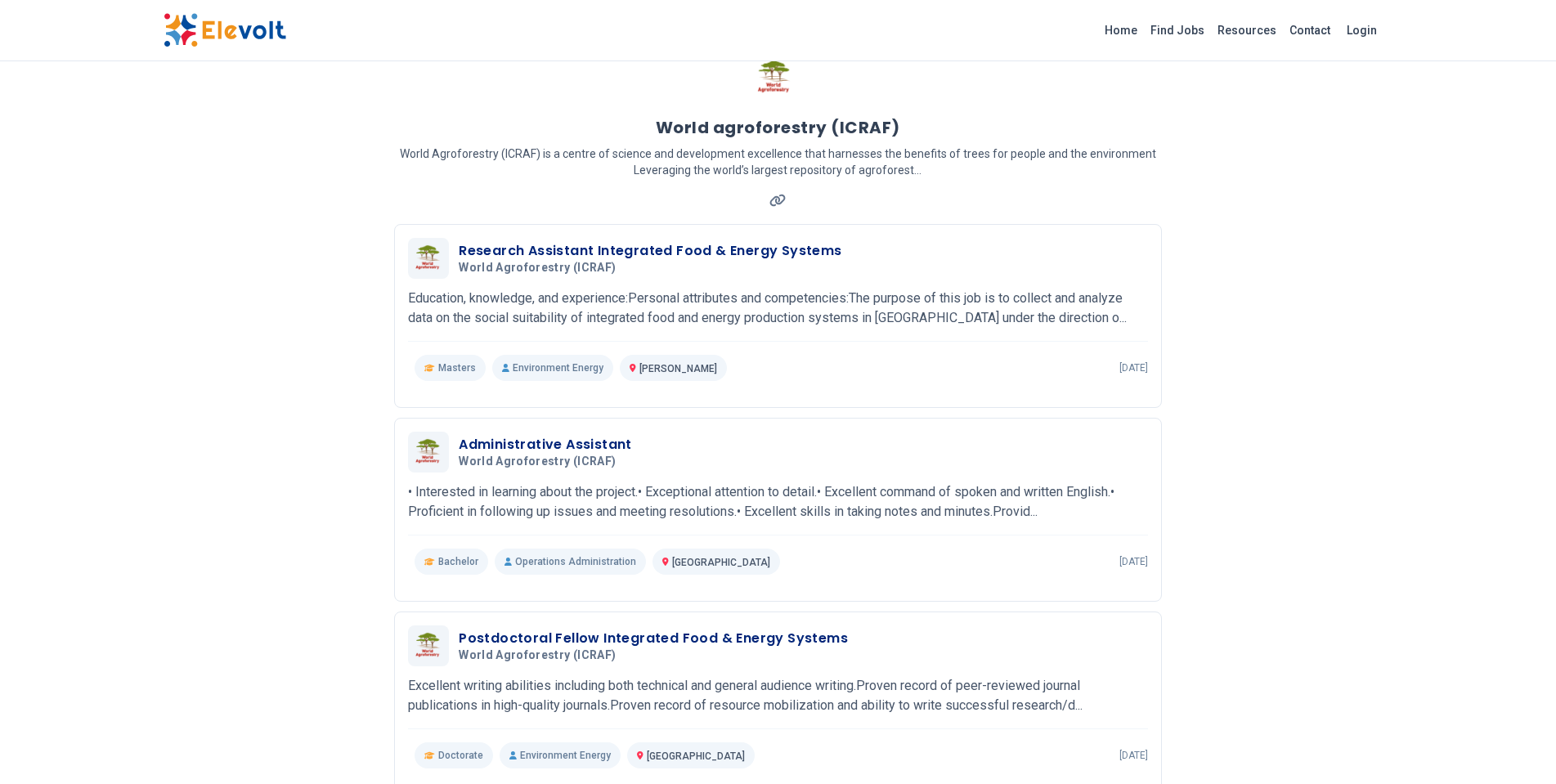
scroll to position [0, 0]
